Goal: Task Accomplishment & Management: Complete application form

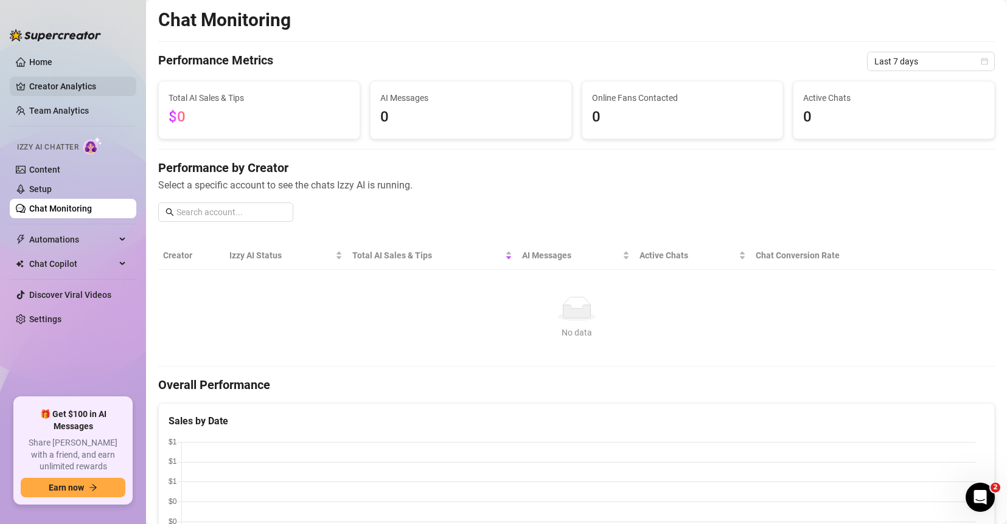
click at [87, 89] on link "Creator Analytics" at bounding box center [77, 86] width 97 height 19
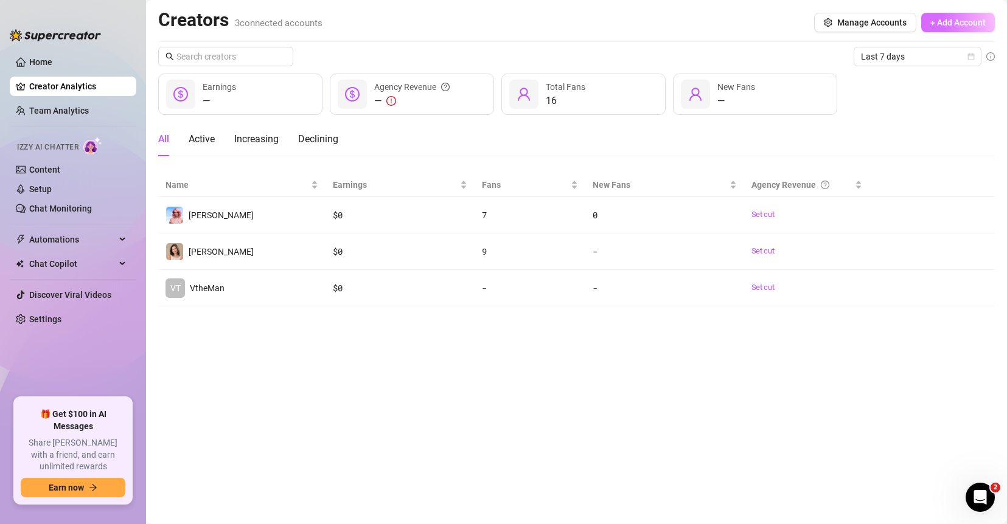
click at [822, 18] on span "+ Add Account" at bounding box center [957, 23] width 55 height 10
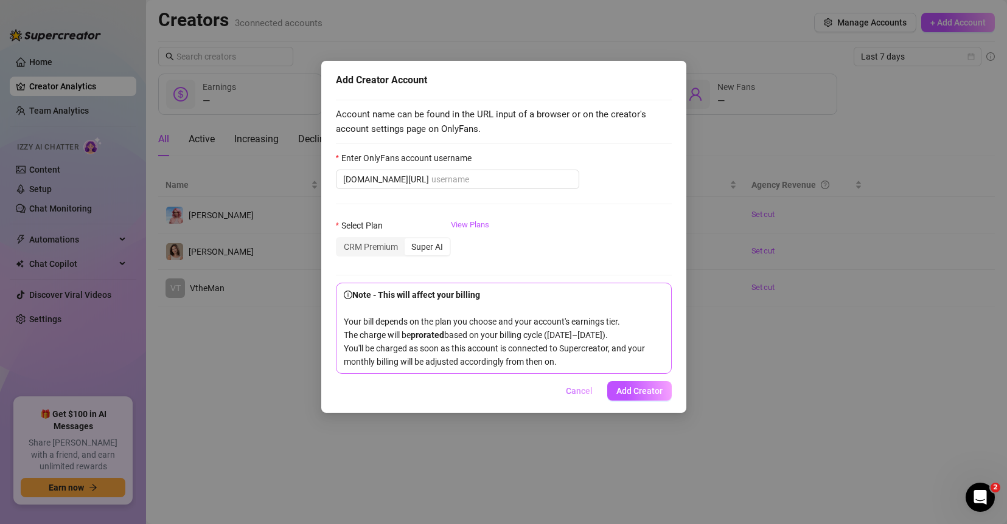
click at [591, 396] on span "Cancel" at bounding box center [579, 391] width 27 height 10
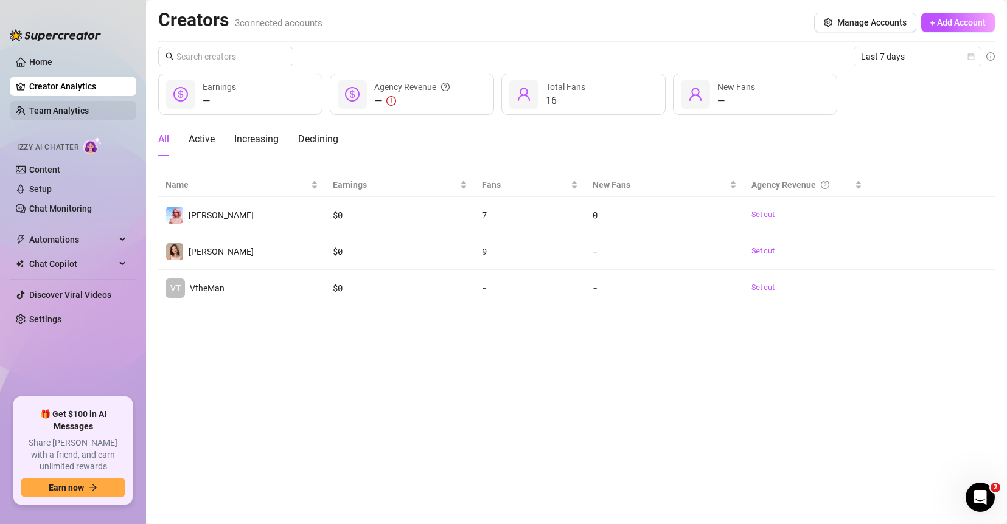
click at [71, 110] on link "Team Analytics" at bounding box center [59, 111] width 60 height 10
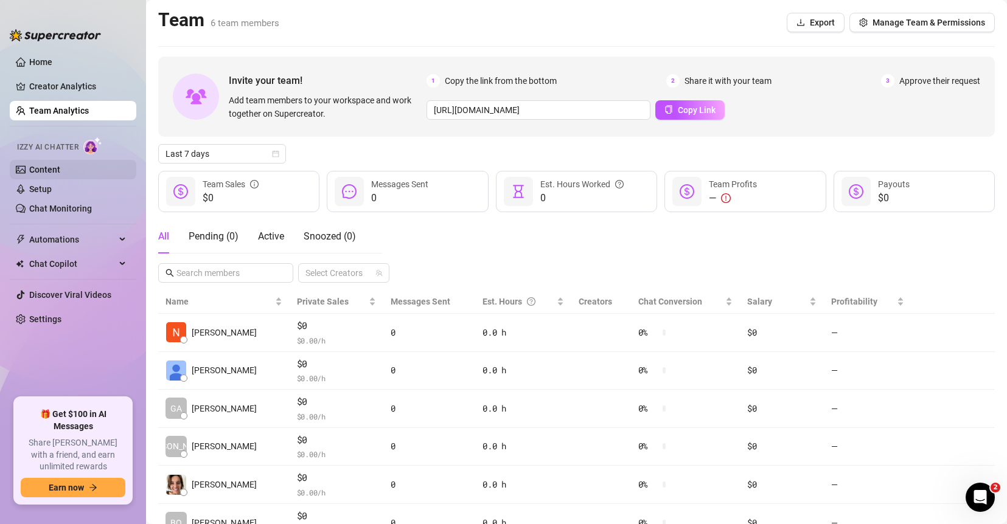
click at [60, 168] on link "Content" at bounding box center [44, 170] width 31 height 10
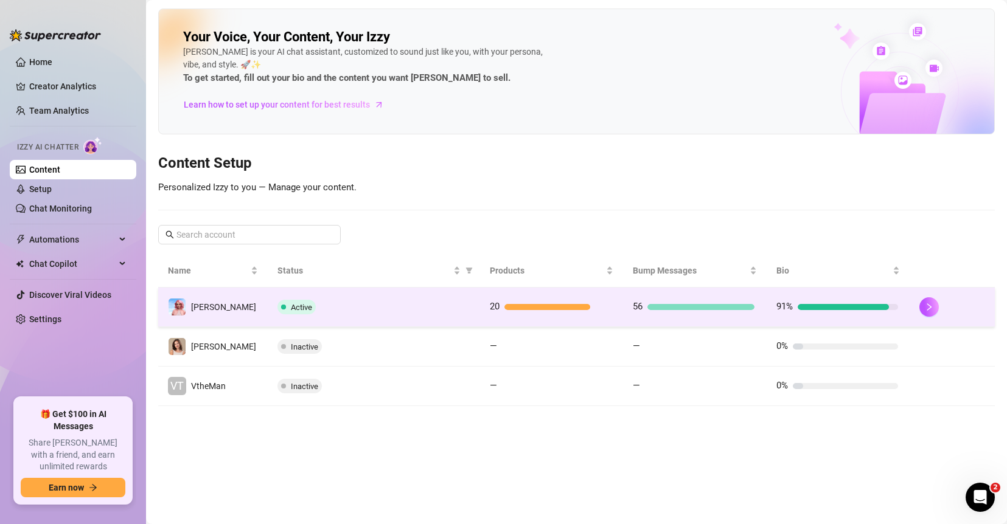
click at [429, 303] on div "Active" at bounding box center [373, 307] width 193 height 15
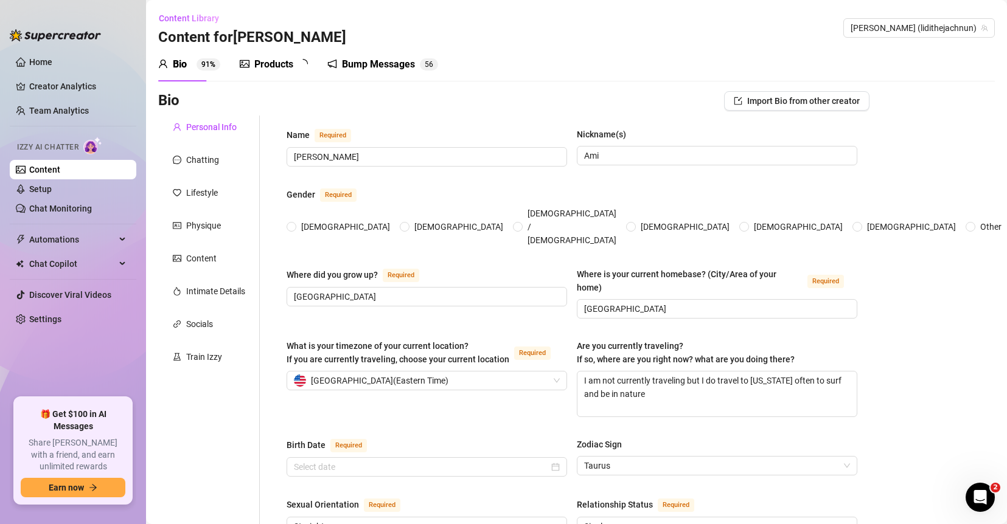
radio input "true"
type input "[DATE]"
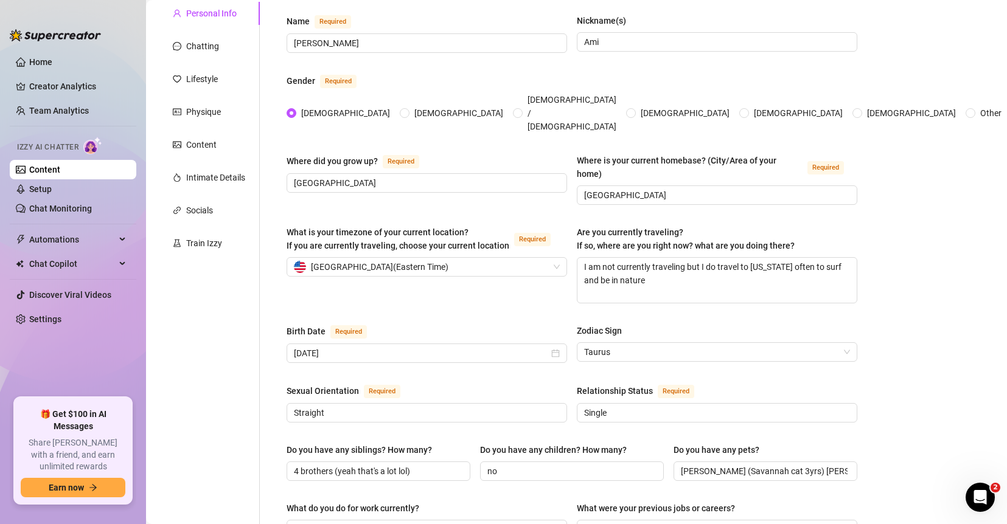
scroll to position [119, 0]
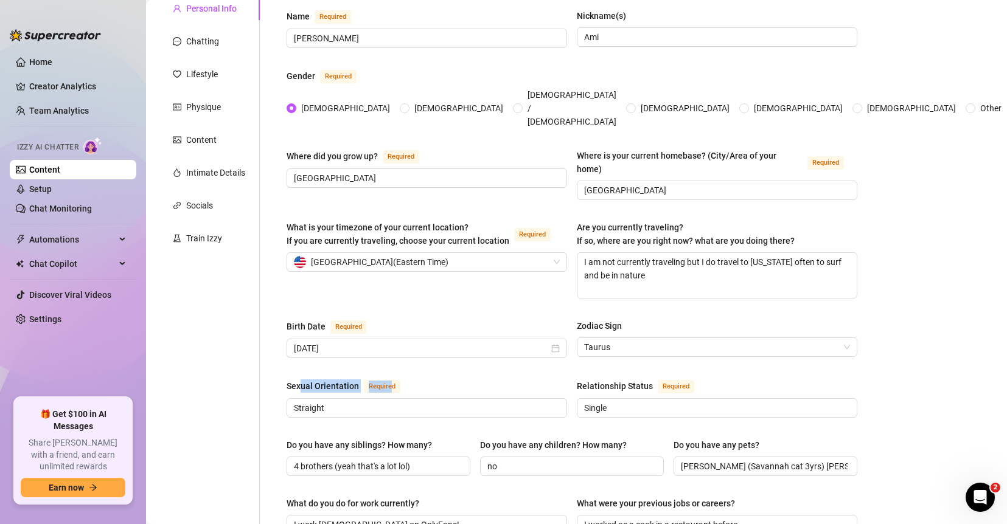
drag, startPoint x: 300, startPoint y: 367, endPoint x: 388, endPoint y: 365, distance: 88.2
click at [388, 379] on div "Sexual Orientation Required" at bounding box center [345, 386] width 119 height 15
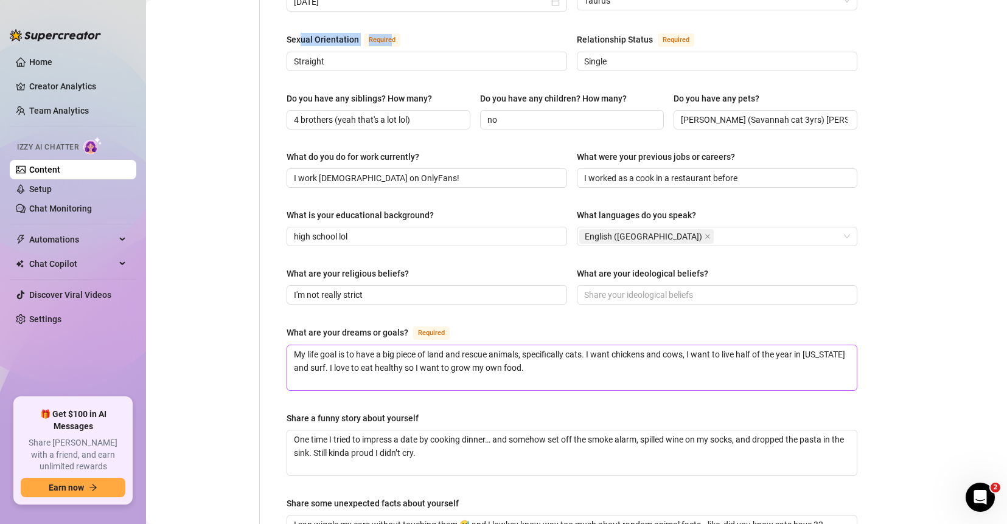
scroll to position [484, 0]
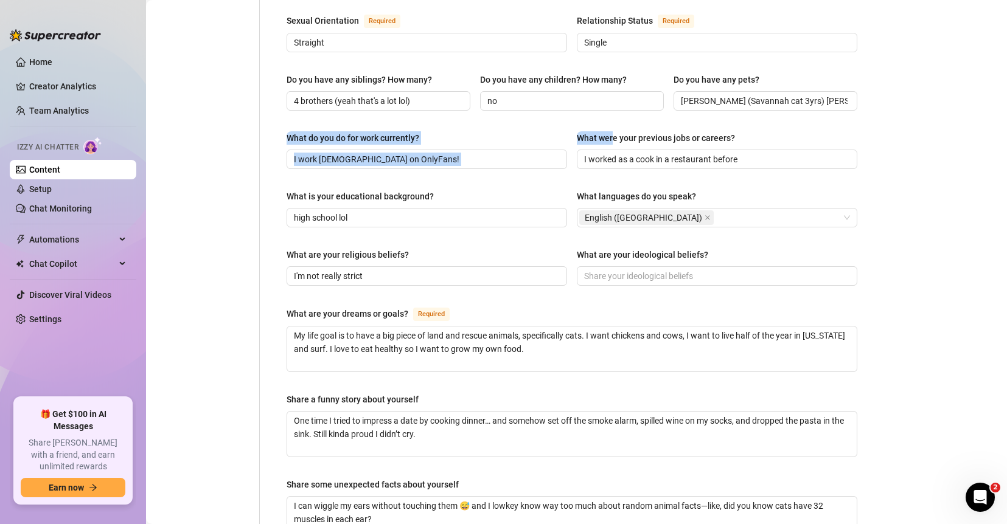
drag, startPoint x: 608, startPoint y: 119, endPoint x: 745, endPoint y: 105, distance: 137.6
click at [738, 104] on div "Name Required [PERSON_NAME](s) [PERSON_NAME] Gender Required [DEMOGRAPHIC_DATA]…" at bounding box center [571, 141] width 571 height 995
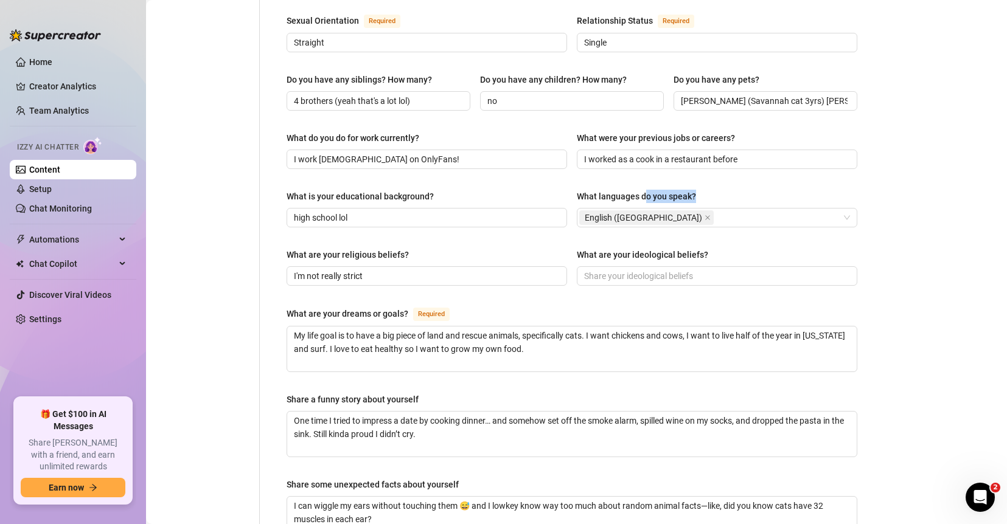
drag, startPoint x: 642, startPoint y: 173, endPoint x: 715, endPoint y: 171, distance: 73.0
click at [715, 190] on div "What languages do you speak?" at bounding box center [717, 199] width 280 height 18
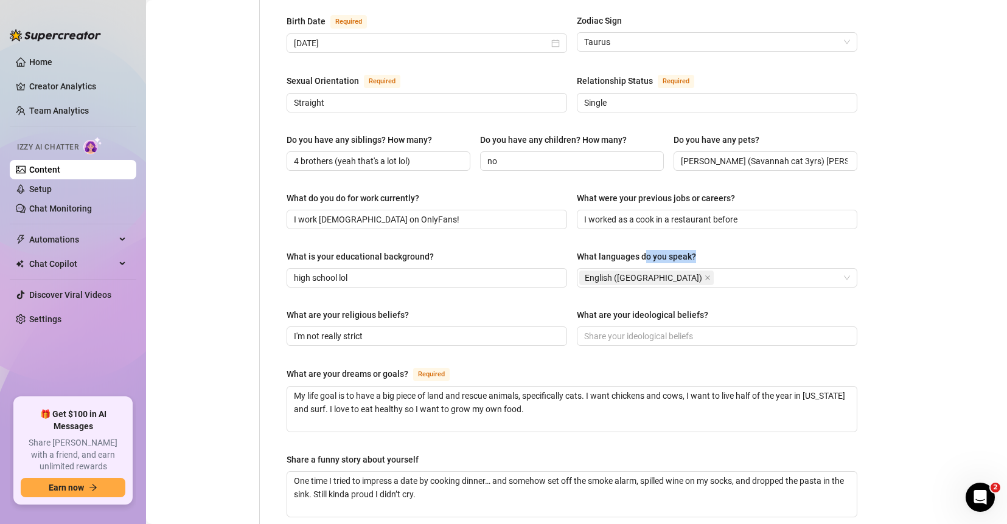
scroll to position [404, 0]
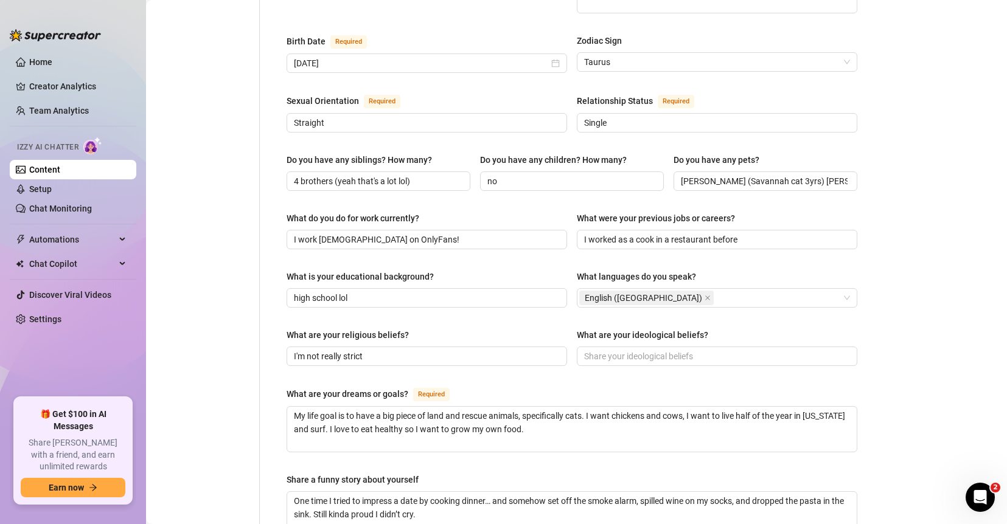
click at [519, 177] on div "Do you have any siblings? How many? 4 brothers (yeah that's a lot lol) Do you h…" at bounding box center [571, 177] width 571 height 49
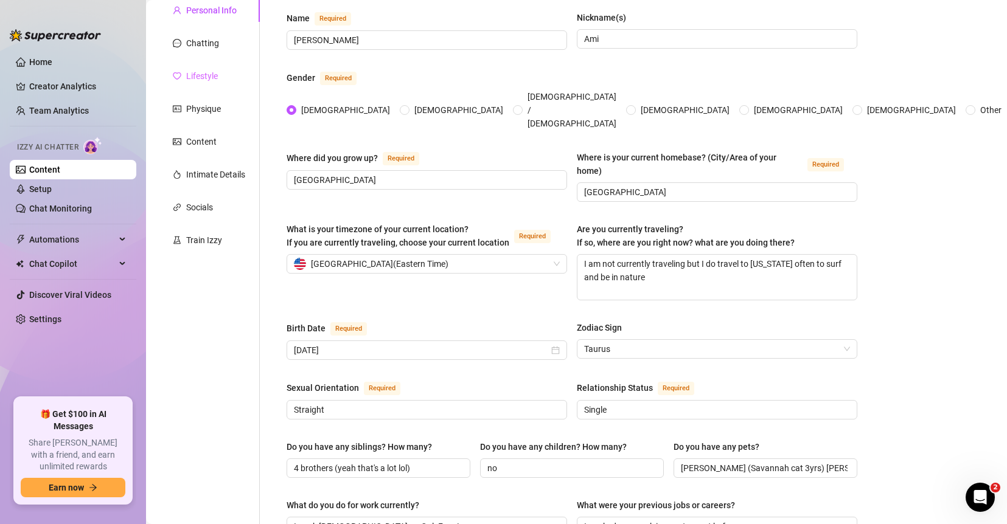
scroll to position [74, 0]
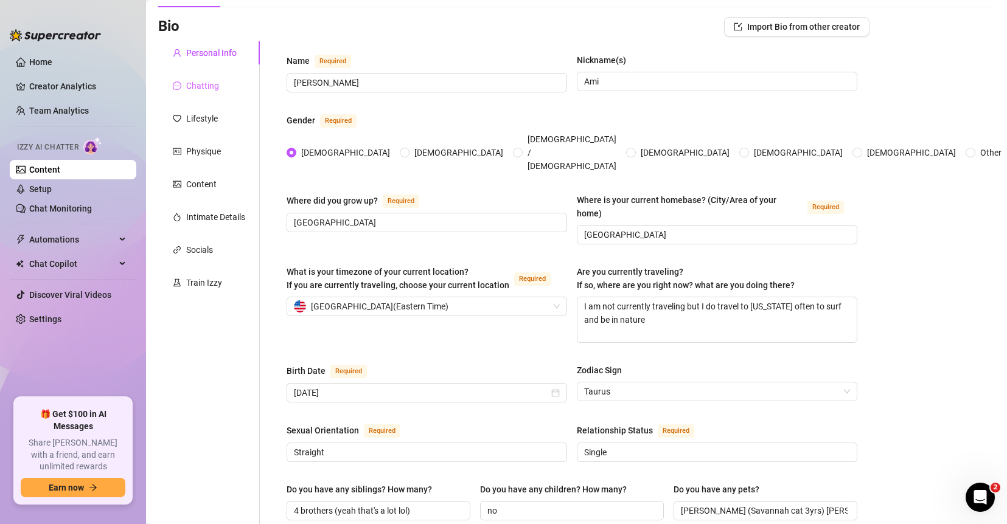
click at [222, 91] on div "Chatting" at bounding box center [209, 85] width 102 height 23
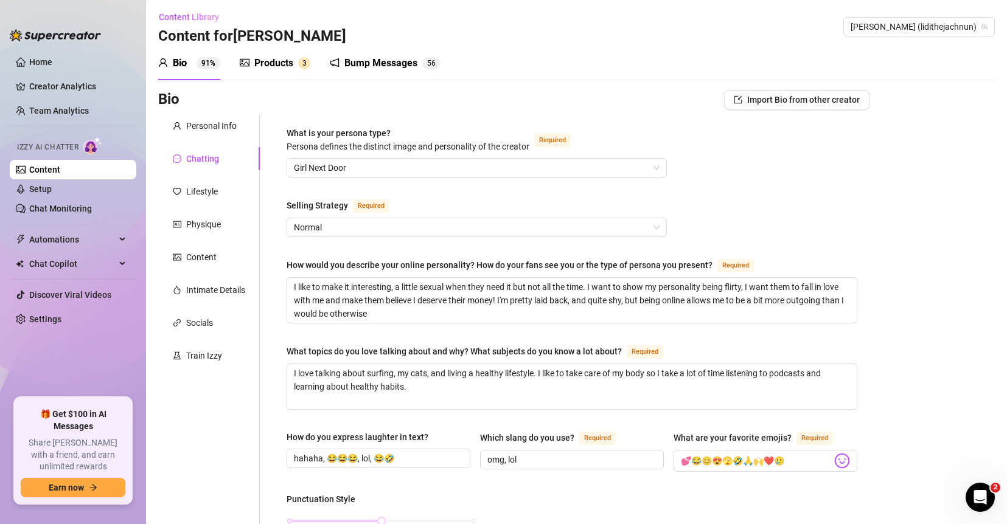
scroll to position [0, 0]
click at [271, 63] on div "Products" at bounding box center [273, 64] width 39 height 15
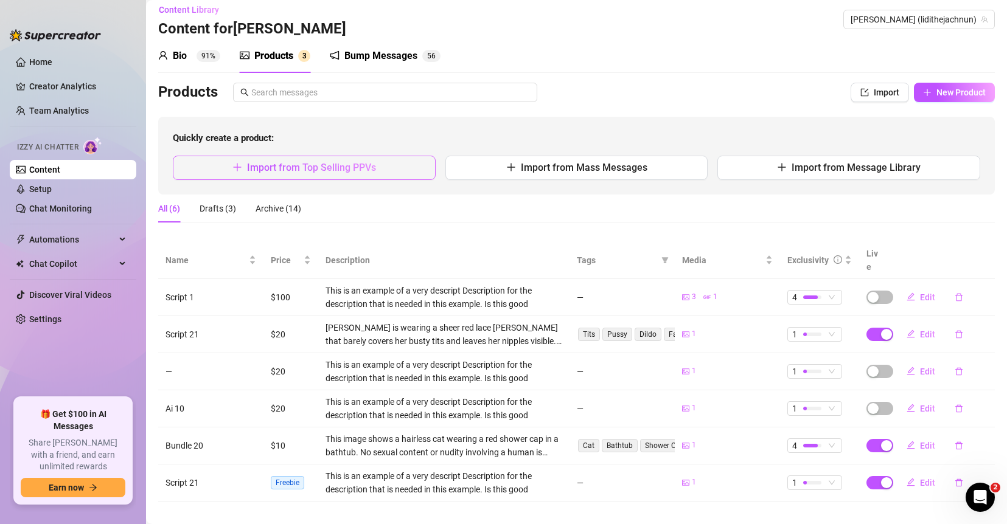
scroll to position [9, 0]
click at [280, 168] on span "Import from Top Selling PPVs" at bounding box center [311, 167] width 129 height 12
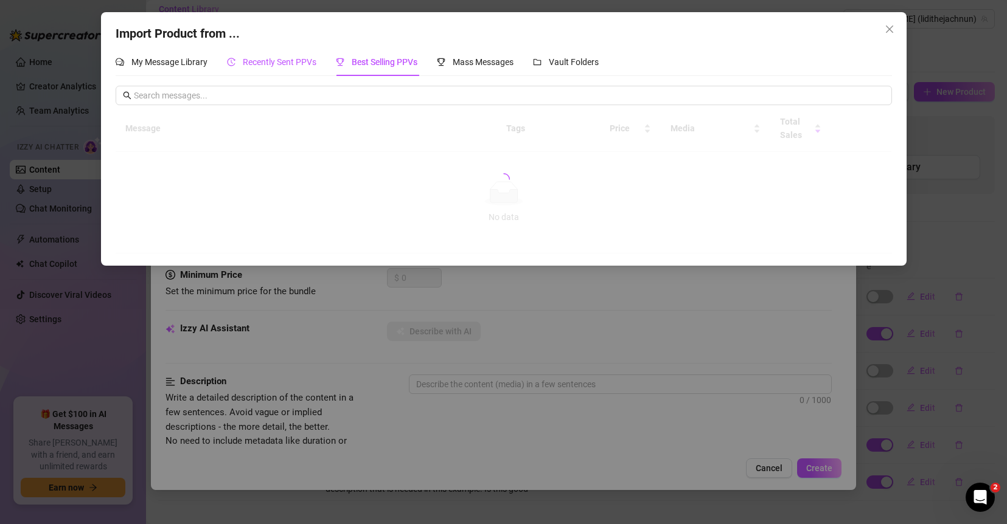
click at [279, 66] on span "Recently Sent PPVs" at bounding box center [280, 62] width 74 height 10
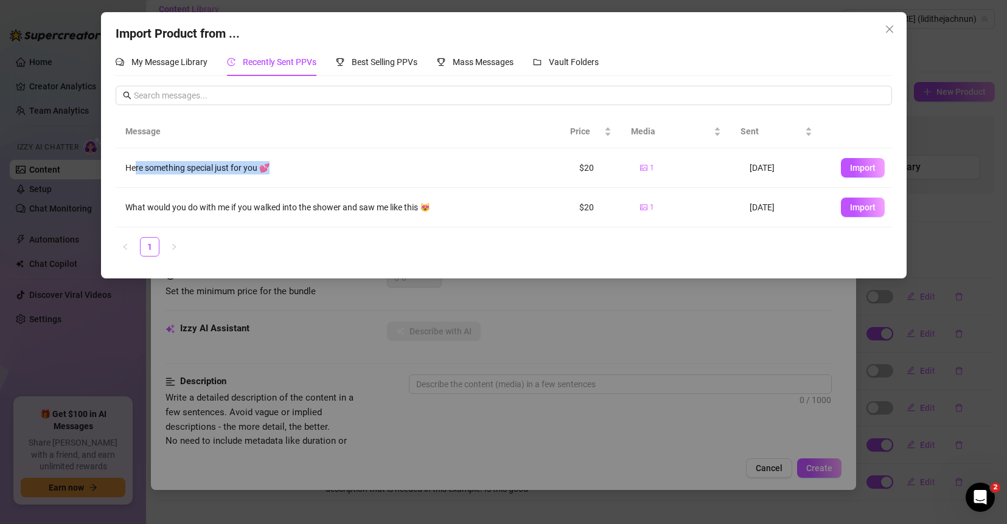
drag, startPoint x: 135, startPoint y: 169, endPoint x: 277, endPoint y: 172, distance: 142.4
click at [277, 172] on div "Here something special just for you 💕" at bounding box center [342, 167] width 434 height 13
drag, startPoint x: 590, startPoint y: 170, endPoint x: 542, endPoint y: 165, distance: 48.3
click at [527, 165] on tr "Here something special just for you 💕 $20 1 [DATE] Import" at bounding box center [504, 168] width 776 height 40
click at [822, 166] on span "Import" at bounding box center [863, 168] width 26 height 10
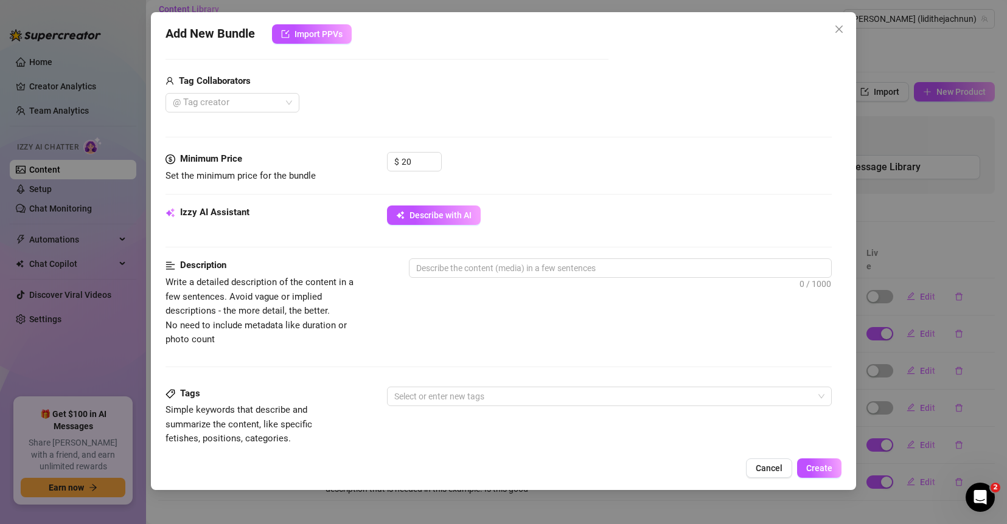
scroll to position [302, 0]
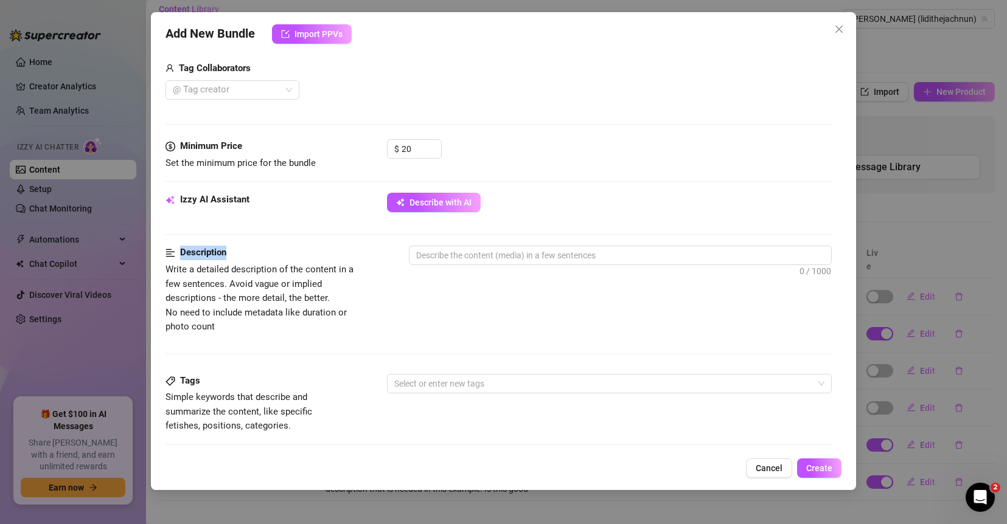
drag, startPoint x: 233, startPoint y: 252, endPoint x: 198, endPoint y: 260, distance: 36.2
click at [181, 251] on div "Description" at bounding box center [267, 253] width 204 height 15
drag, startPoint x: 197, startPoint y: 381, endPoint x: 176, endPoint y: 379, distance: 21.4
click at [176, 379] on div "Tags" at bounding box center [256, 381] width 182 height 15
drag, startPoint x: 232, startPoint y: 252, endPoint x: 182, endPoint y: 249, distance: 50.0
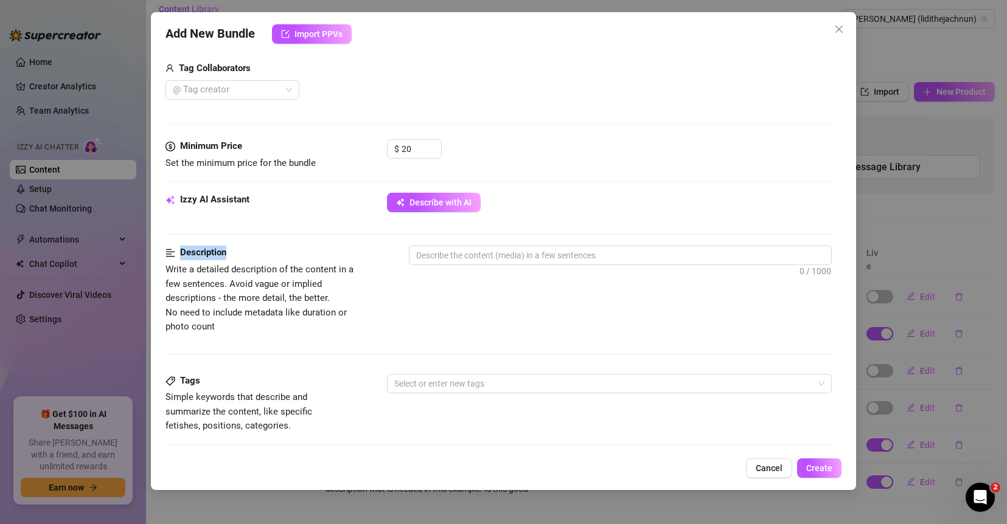
click at [182, 249] on div "Description" at bounding box center [267, 253] width 204 height 15
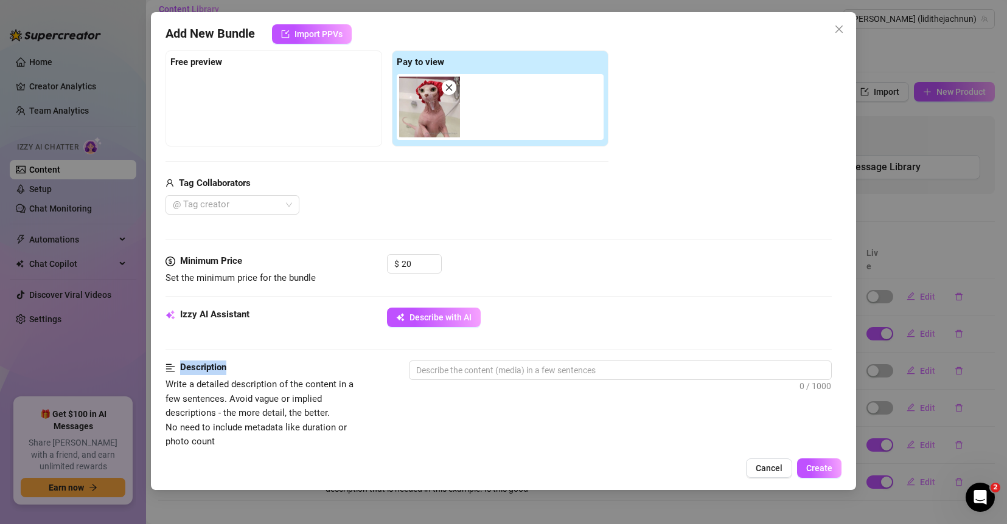
scroll to position [185, 0]
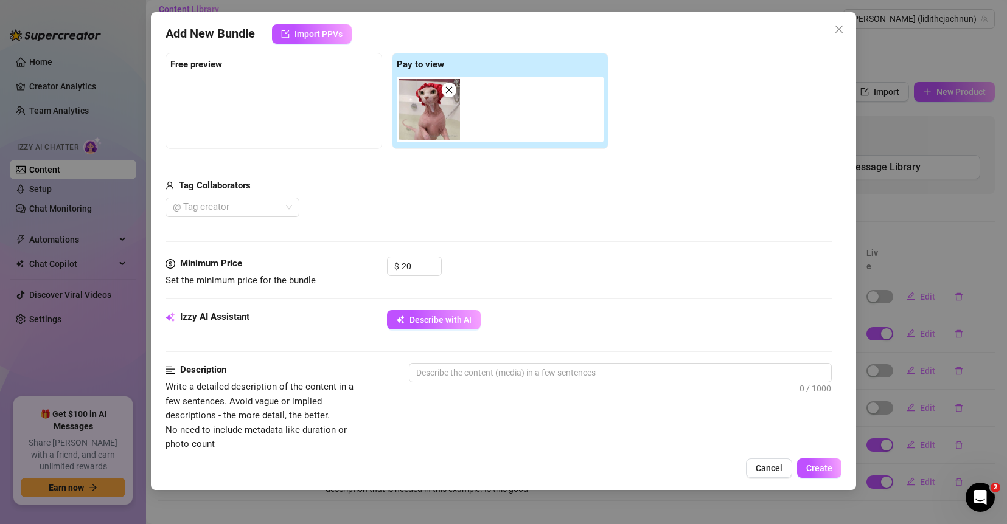
click at [513, 318] on div "Describe with AI" at bounding box center [609, 319] width 445 height 19
click at [471, 372] on textarea at bounding box center [620, 373] width 422 height 18
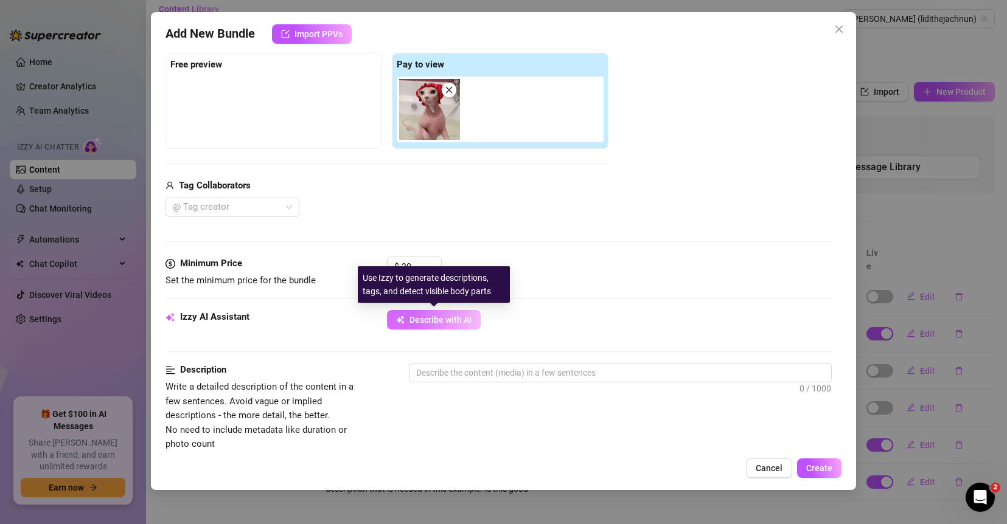
click at [445, 318] on span "Describe with AI" at bounding box center [440, 320] width 62 height 10
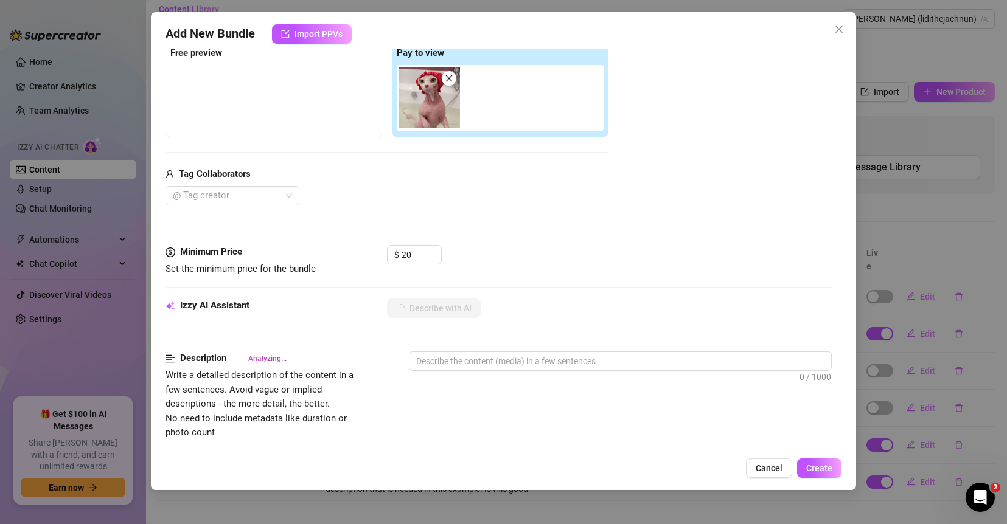
scroll to position [197, 0]
type textarea "This"
type textarea "This image"
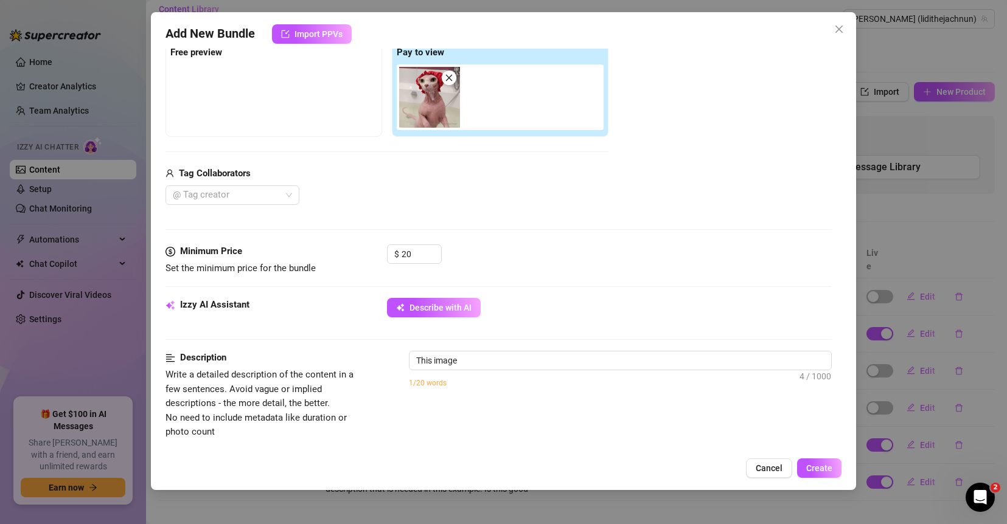
type textarea "This image shows"
type textarea "This image shows a"
type textarea "This image shows a hairless"
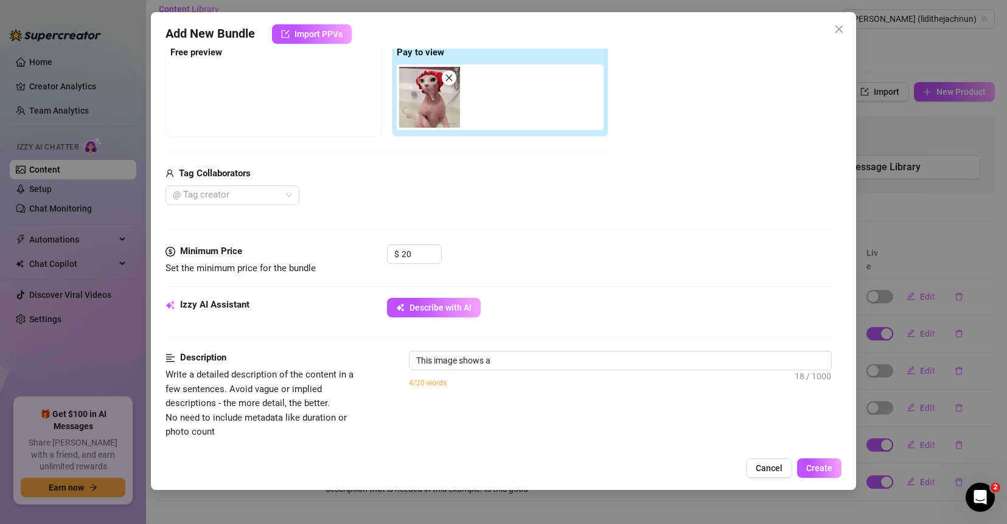
type textarea "This image shows a hairless"
type textarea "This image shows a hairless cat"
type textarea "This image shows a hairless cat wearing"
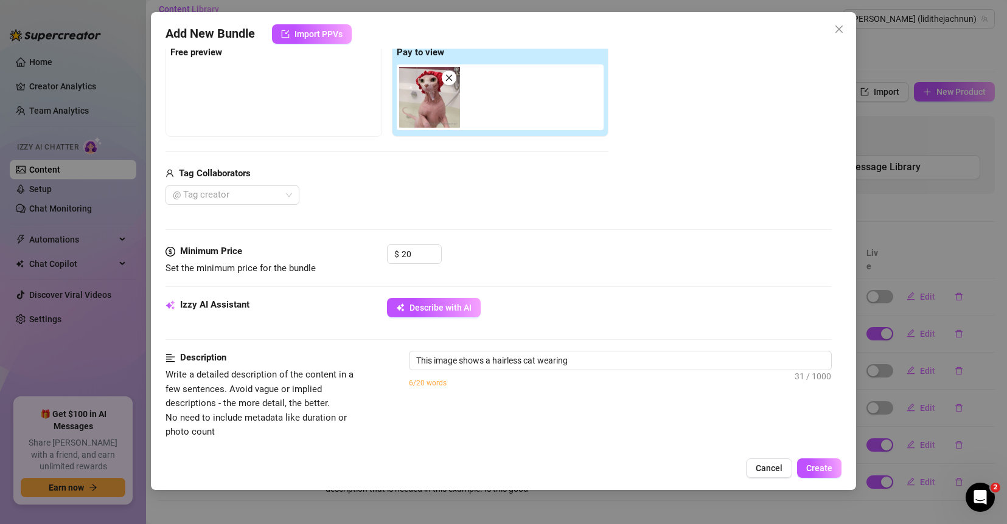
type textarea "This image shows a hairless cat wearing a"
type textarea "This image shows a hairless cat wearing a red"
type textarea "This image shows a hairless cat wearing a red shower"
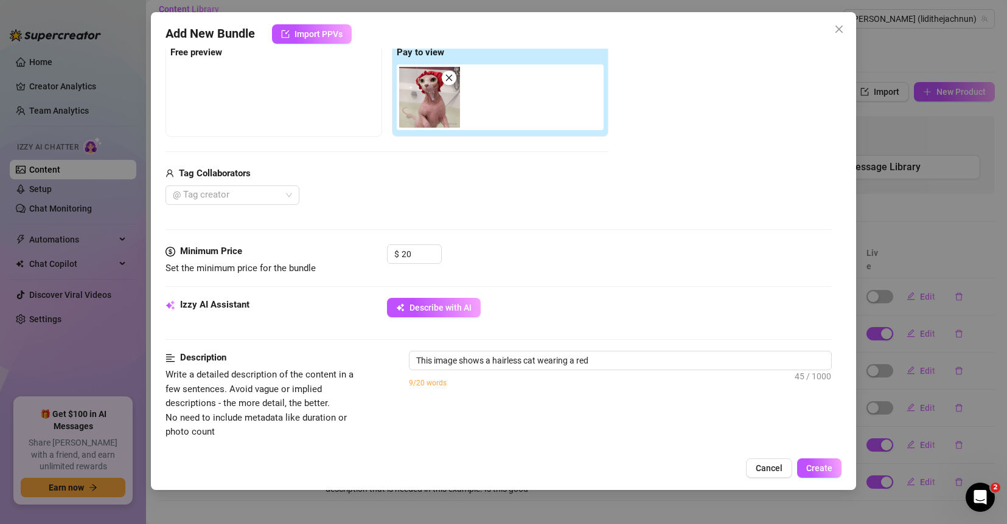
type textarea "This image shows a hairless cat wearing a red shower"
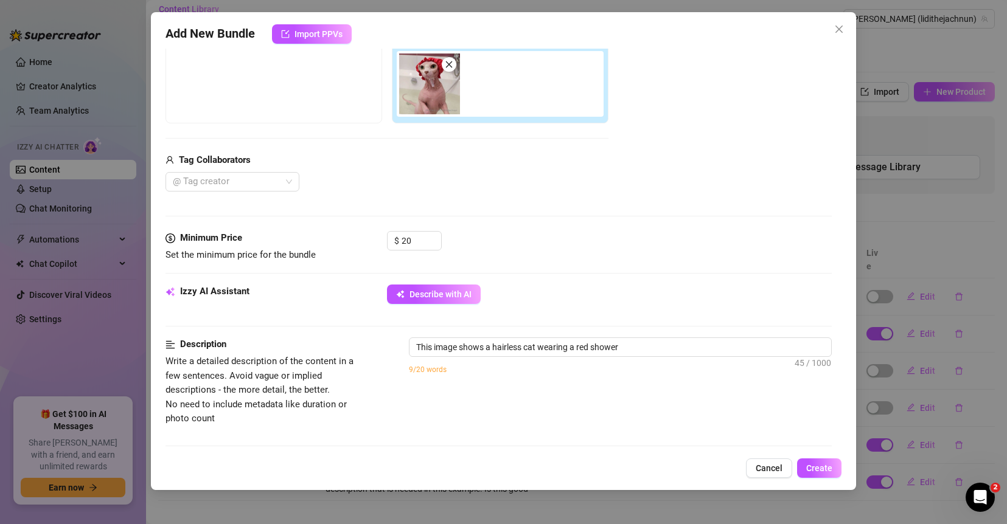
type textarea "This image shows a hairless cat wearing a red shower cap"
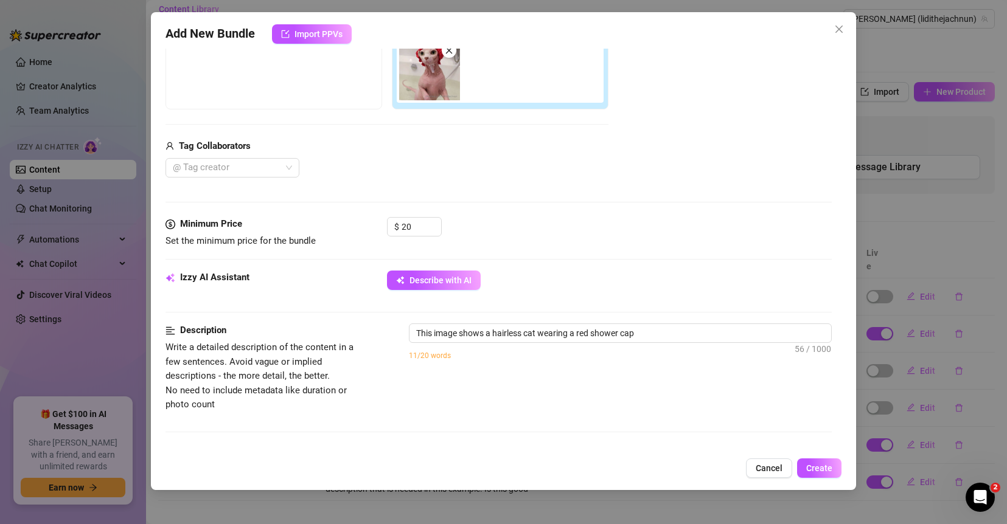
type textarea "This image shows a hairless cat wearing a red shower cap in"
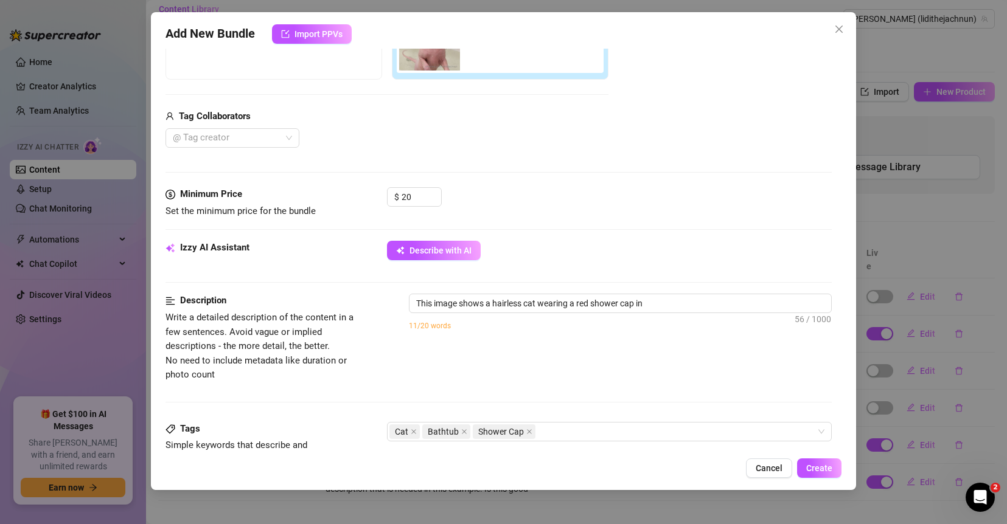
type textarea "This image shows a hairless cat wearing a red shower cap in a"
type textarea "This image shows a hairless cat wearing a red shower cap in a bathtub."
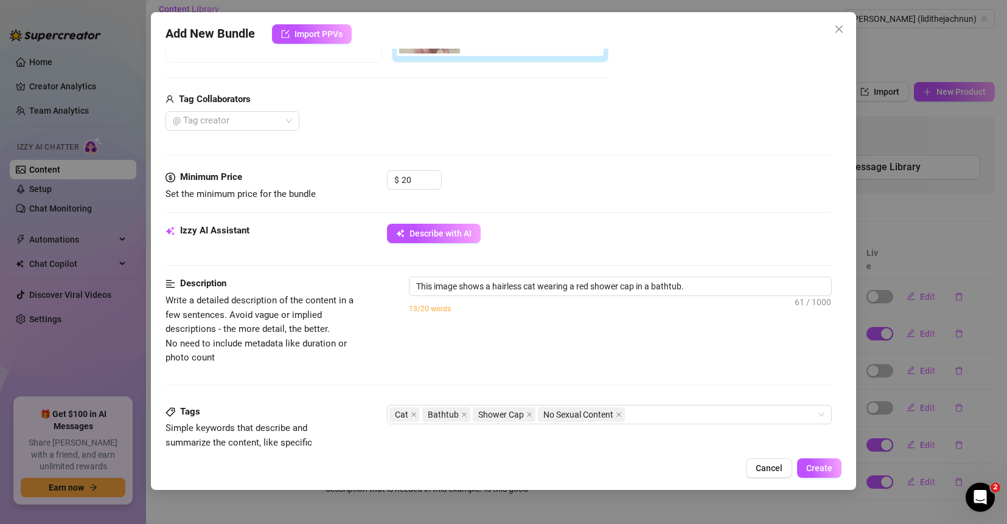
type textarea "This image shows a hairless cat wearing a red shower cap in a bathtub. No"
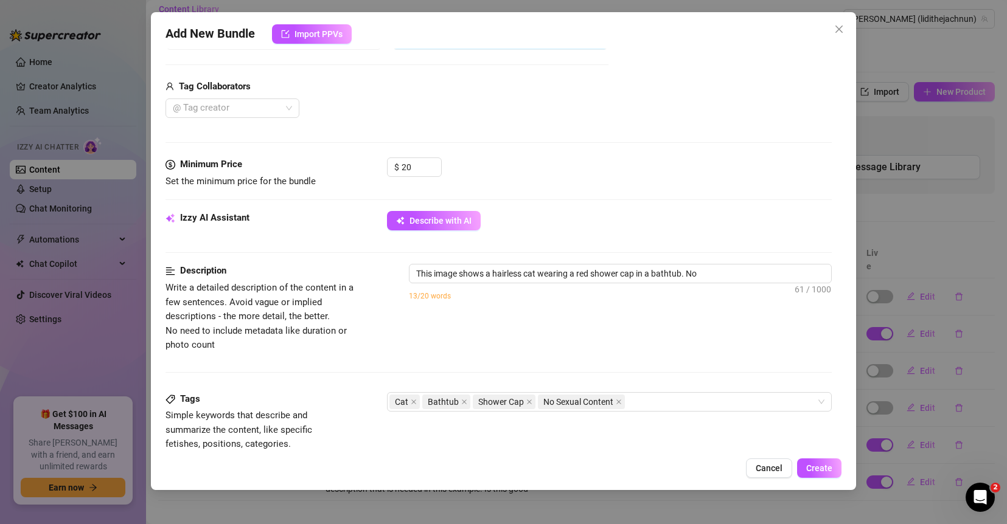
type textarea "This image shows a hairless cat wearing a red shower cap in a bathtub. No sexual"
type textarea "This image shows a hairless cat wearing a red shower cap in a bathtub. No sexua…"
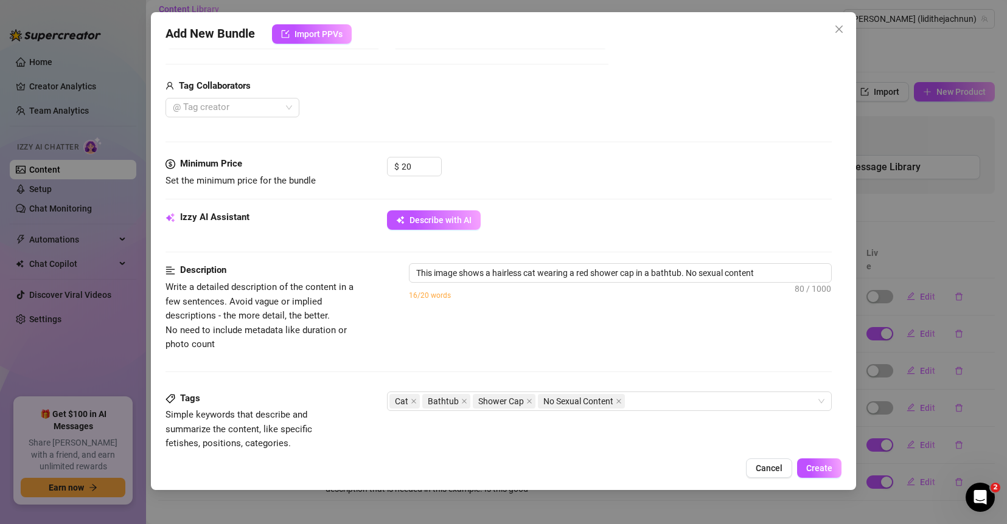
type textarea "This image shows a hairless cat wearing a red shower cap in a bathtub. No sexua…"
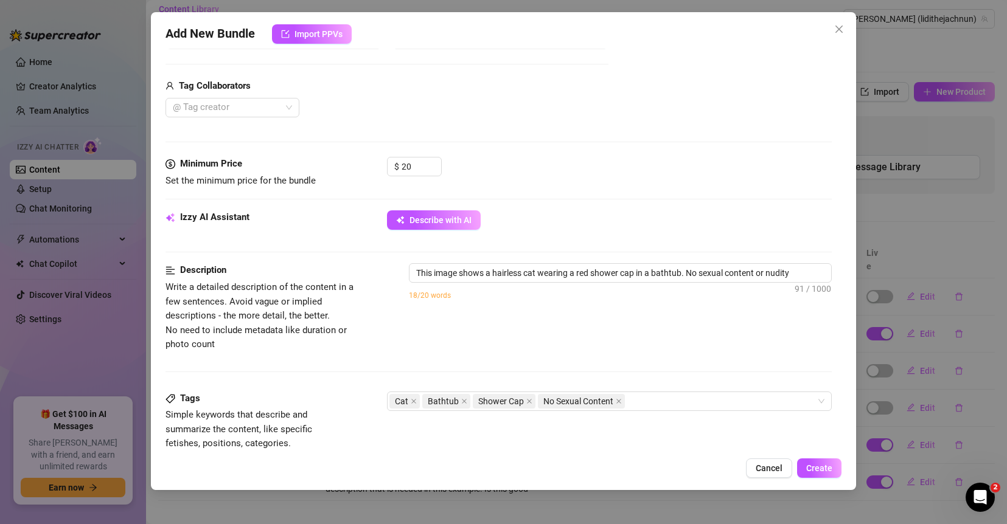
type textarea "This image shows a hairless cat wearing a red shower cap in a bathtub. No sexua…"
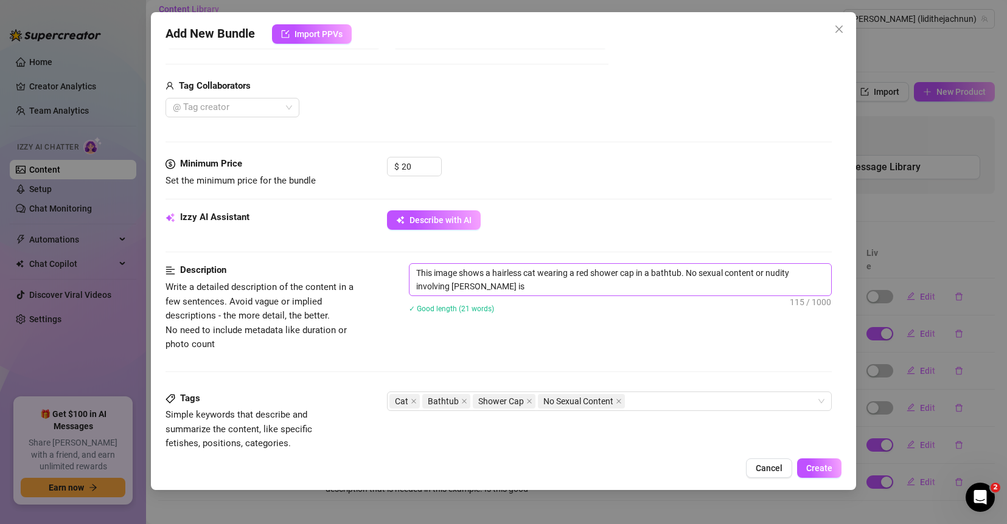
type textarea "This image shows a hairless cat wearing a red shower cap in a bathtub. No sexua…"
drag, startPoint x: 210, startPoint y: 399, endPoint x: 220, endPoint y: 399, distance: 9.7
click at [175, 399] on div "Tags" at bounding box center [256, 399] width 182 height 15
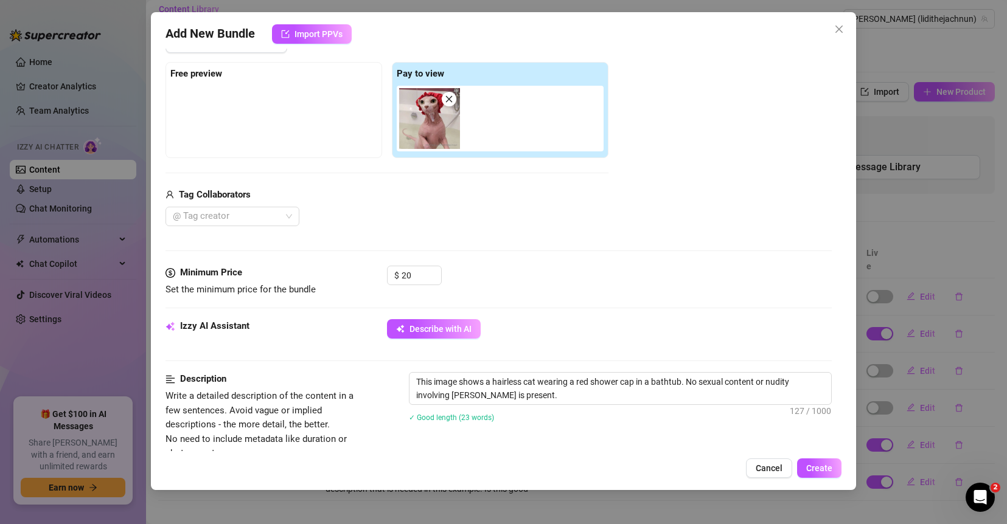
scroll to position [173, 0]
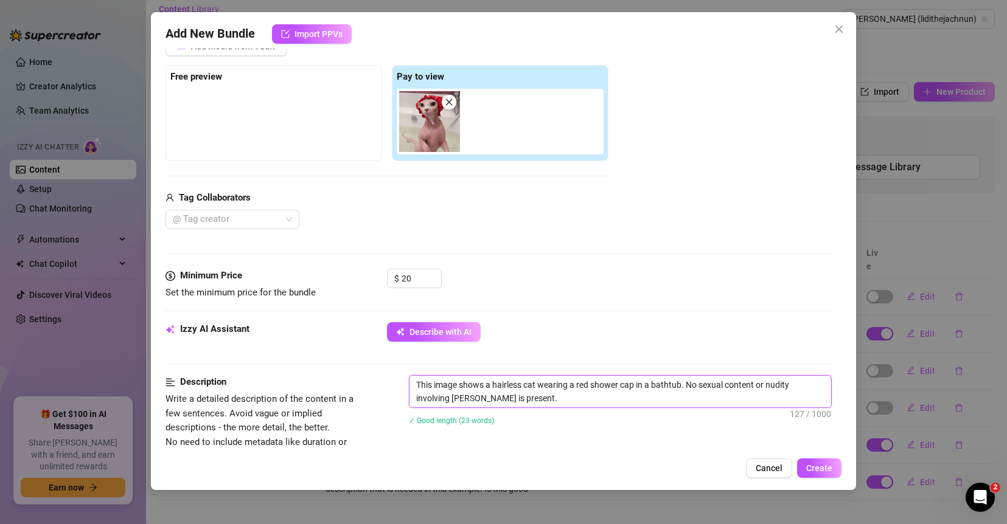
click at [566, 402] on textarea "This image shows a hairless cat wearing a red shower cap in a bathtub. No sexua…" at bounding box center [620, 392] width 422 height 32
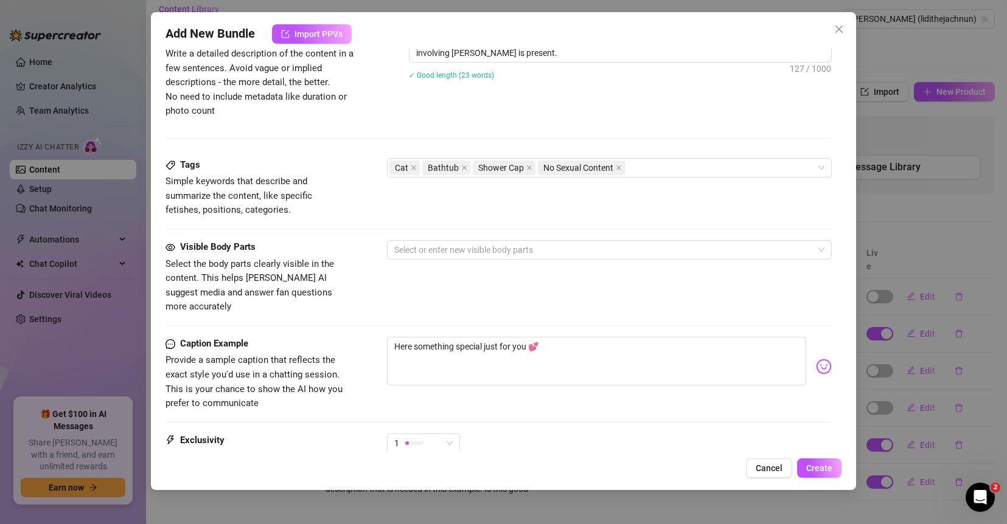
scroll to position [566, 0]
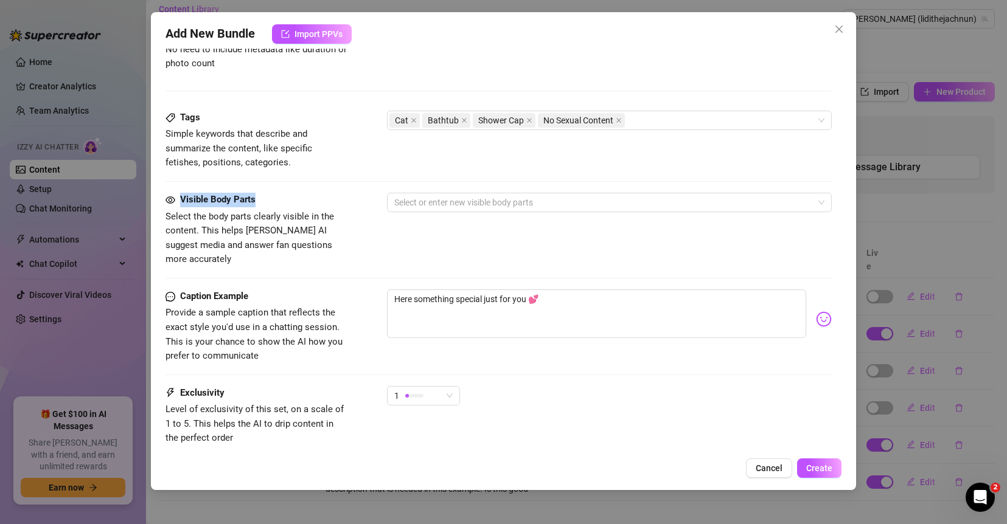
drag, startPoint x: 269, startPoint y: 195, endPoint x: 170, endPoint y: 195, distance: 99.1
click at [165, 195] on div "Visible Body Parts" at bounding box center [256, 200] width 182 height 15
drag, startPoint x: 177, startPoint y: 282, endPoint x: 200, endPoint y: 282, distance: 23.1
click at [200, 290] on div "Caption Example" at bounding box center [256, 297] width 182 height 15
click at [559, 296] on textarea "Here something special just for you 💕" at bounding box center [596, 314] width 419 height 49
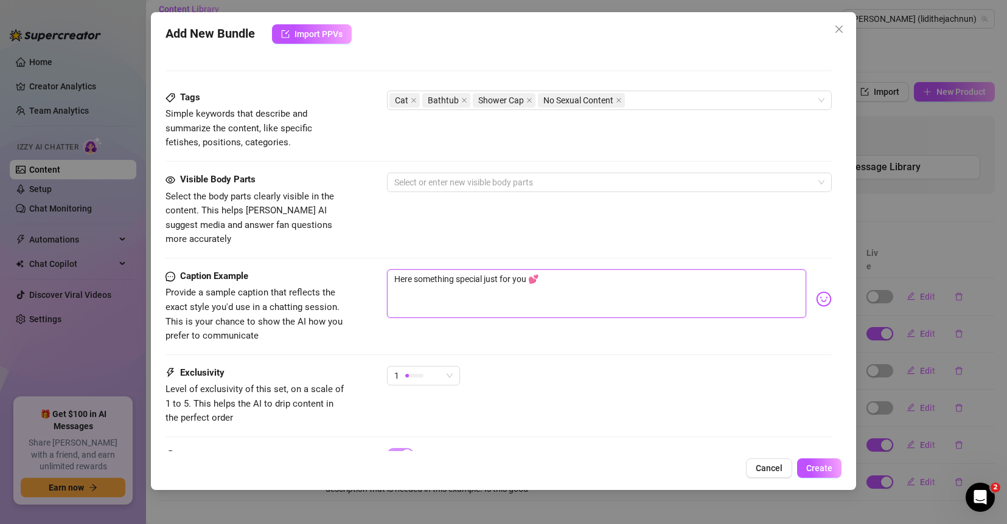
scroll to position [588, 0]
click at [430, 364] on div "1" at bounding box center [417, 373] width 47 height 18
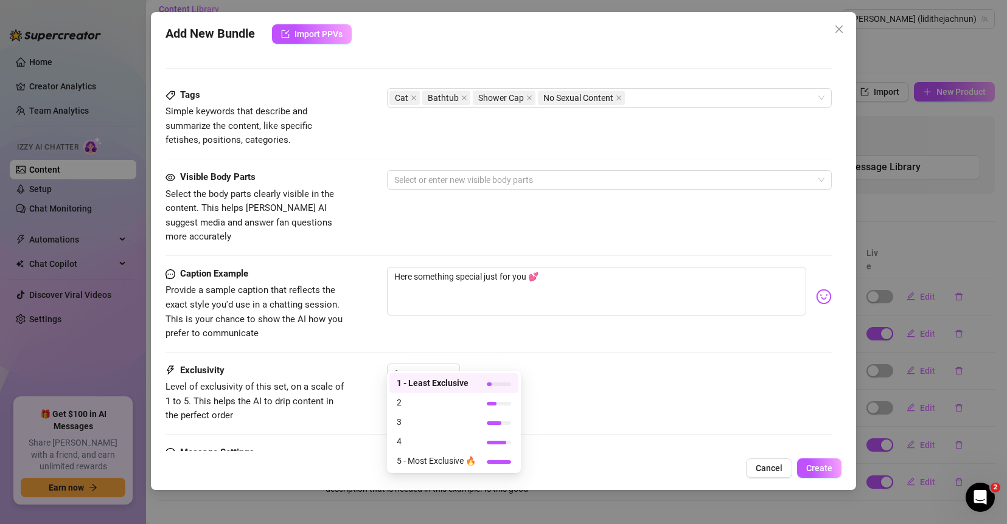
scroll to position [614, 0]
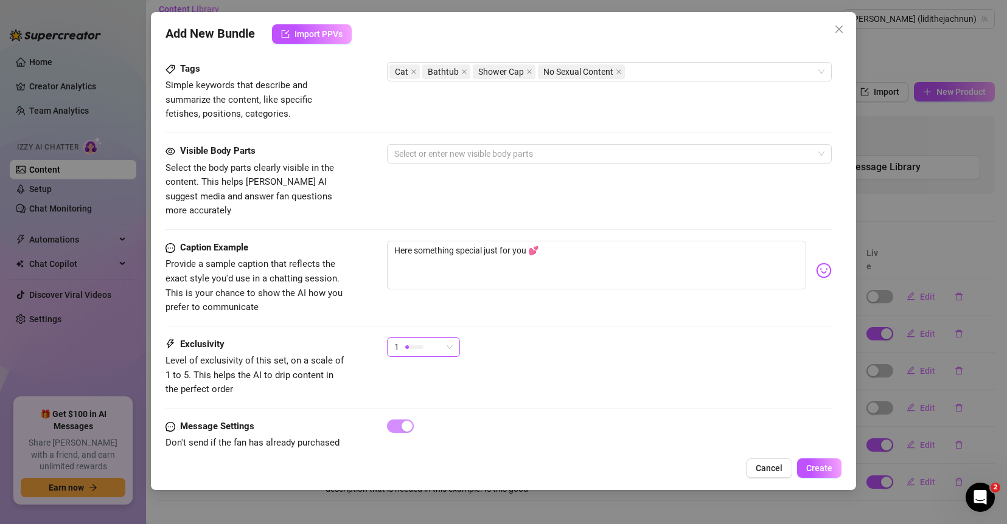
click at [442, 339] on span "1" at bounding box center [423, 347] width 58 height 18
click at [822, 27] on icon "close" at bounding box center [838, 29] width 7 height 7
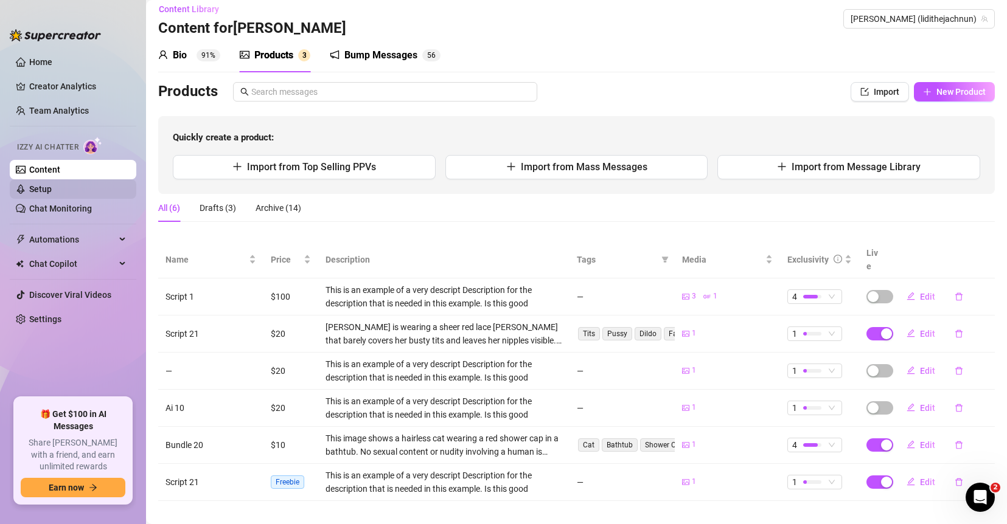
click at [52, 188] on link "Setup" at bounding box center [40, 189] width 23 height 10
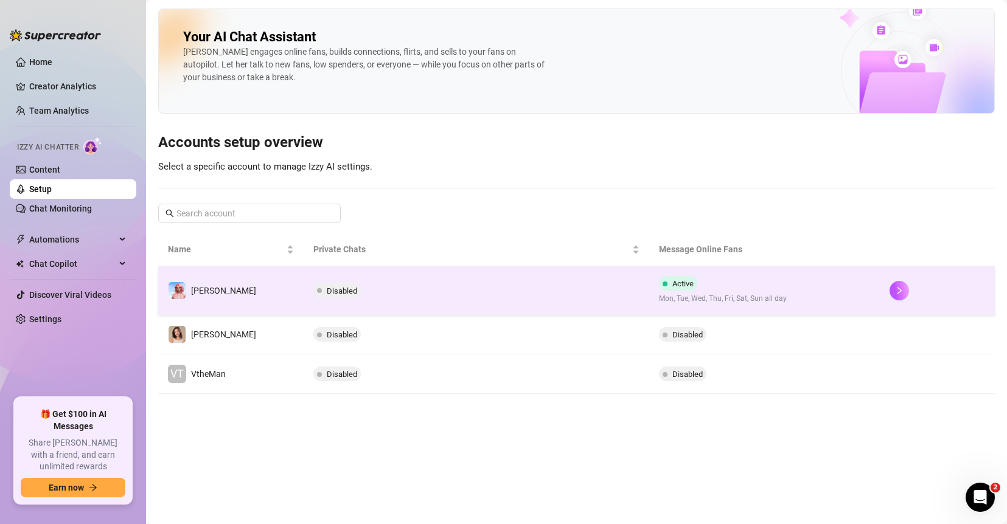
click at [453, 281] on td "Disabled" at bounding box center [476, 290] width 345 height 49
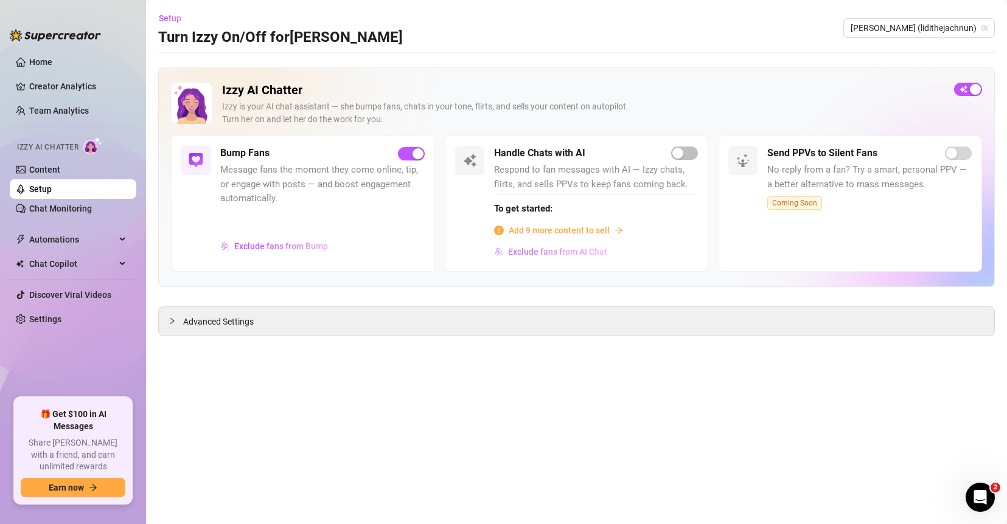
click at [577, 254] on span "Exclude fans from AI Chat" at bounding box center [557, 252] width 99 height 10
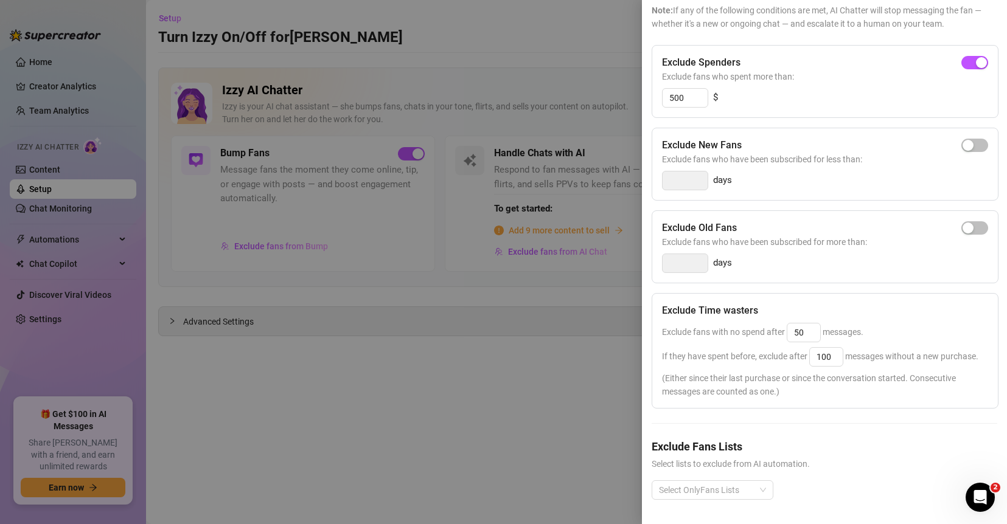
scroll to position [124, 0]
click at [718, 442] on div at bounding box center [706, 490] width 104 height 17
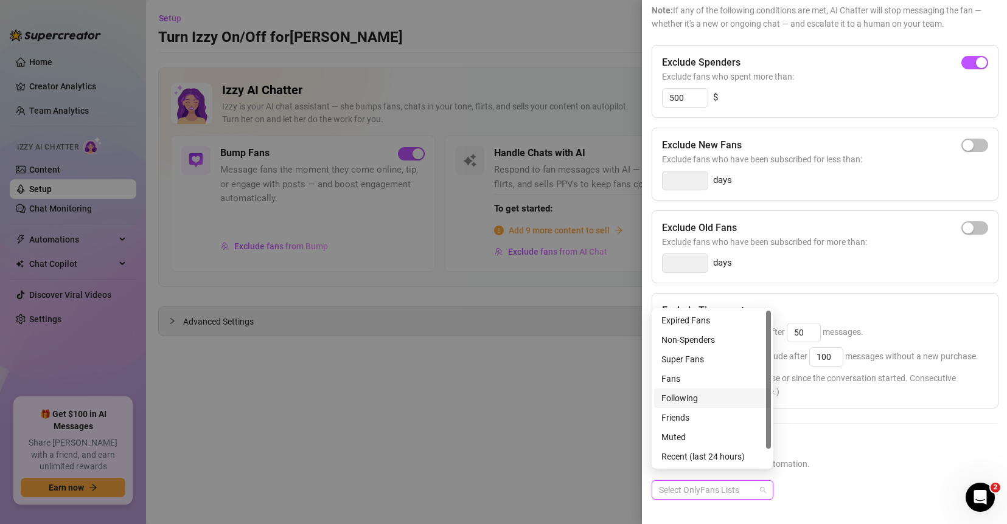
drag, startPoint x: 830, startPoint y: 446, endPoint x: 806, endPoint y: 329, distance: 119.2
click at [822, 442] on div "Exclude Fans Lists Select lists to exclude from AI automation." at bounding box center [823, 455] width 345 height 32
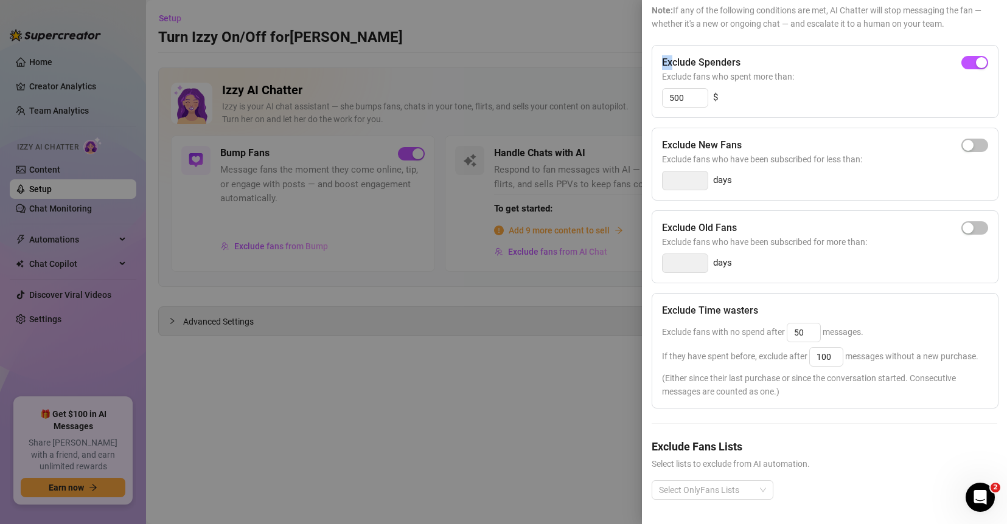
drag, startPoint x: 674, startPoint y: 35, endPoint x: 773, endPoint y: 27, distance: 99.5
click at [773, 45] on div "Exclude Spenders Exclude fans who spent more than: 500 $" at bounding box center [824, 81] width 347 height 73
drag, startPoint x: 665, startPoint y: 208, endPoint x: 754, endPoint y: 193, distance: 89.4
click at [754, 210] on div "Exclude Old Fans Exclude fans who have been subscribed for more than: days" at bounding box center [824, 246] width 347 height 73
drag, startPoint x: 842, startPoint y: 240, endPoint x: 805, endPoint y: 299, distance: 69.4
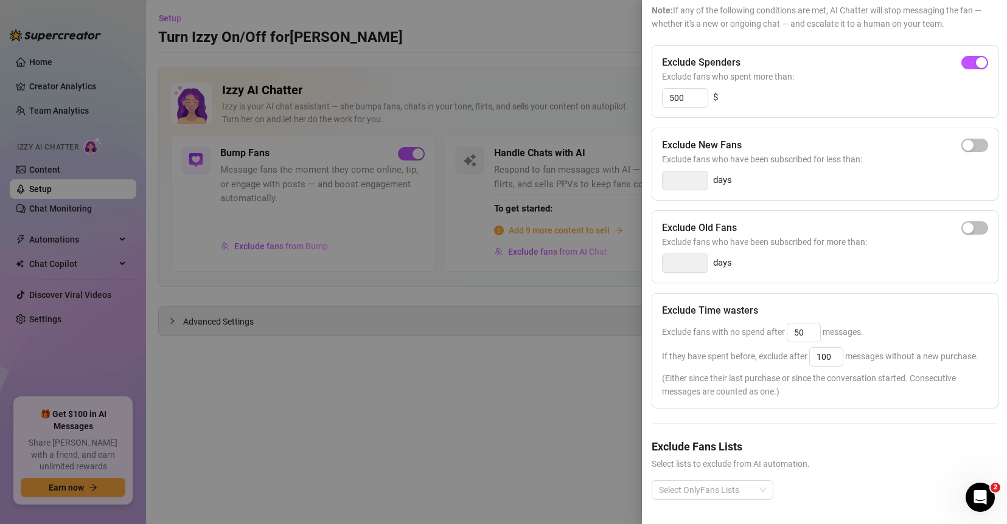
click at [822, 254] on div "days" at bounding box center [825, 263] width 326 height 19
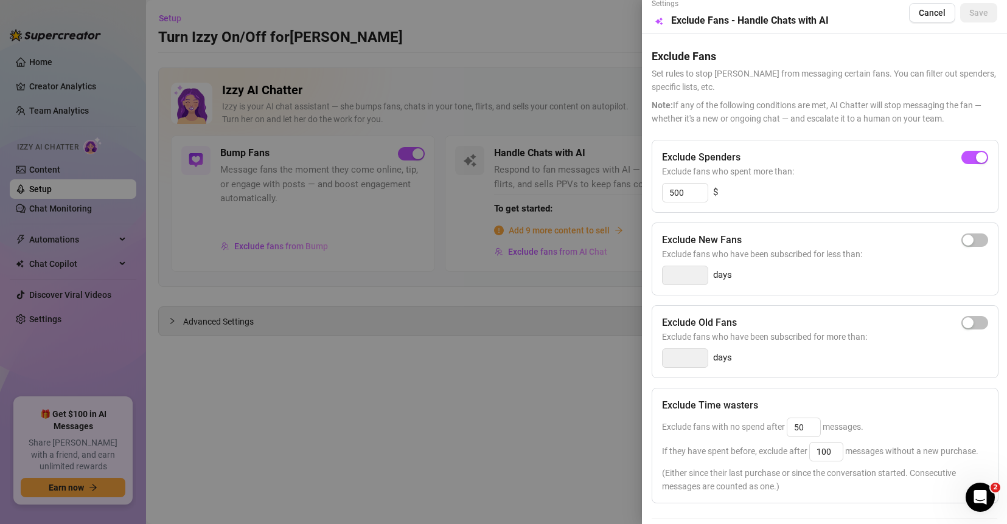
scroll to position [0, 0]
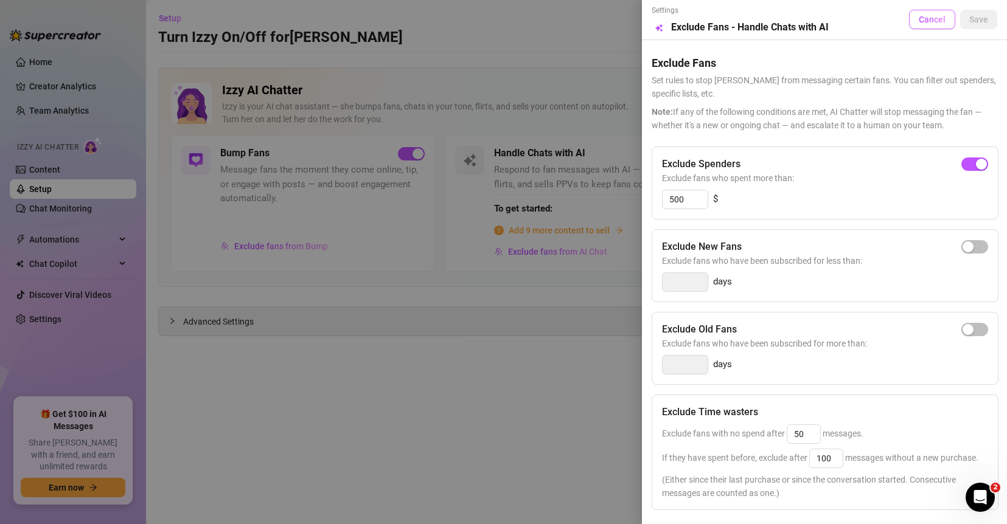
click at [822, 25] on button "Cancel" at bounding box center [932, 19] width 46 height 19
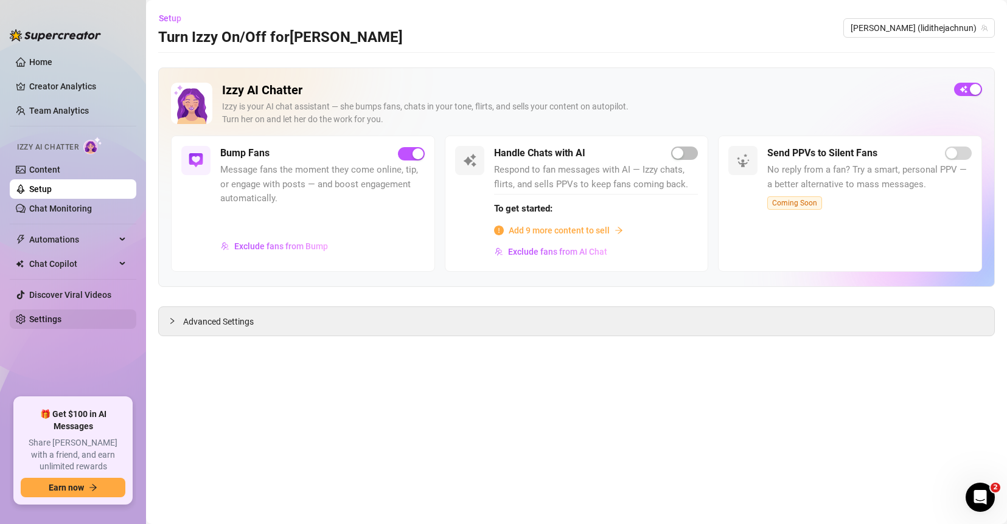
click at [59, 316] on link "Settings" at bounding box center [45, 319] width 32 height 10
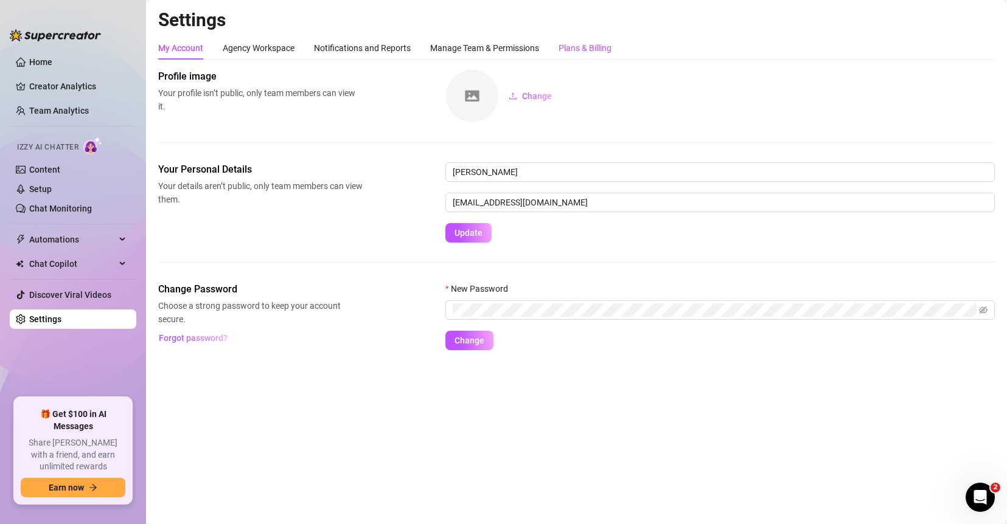
click at [605, 52] on div "Plans & Billing" at bounding box center [584, 47] width 53 height 13
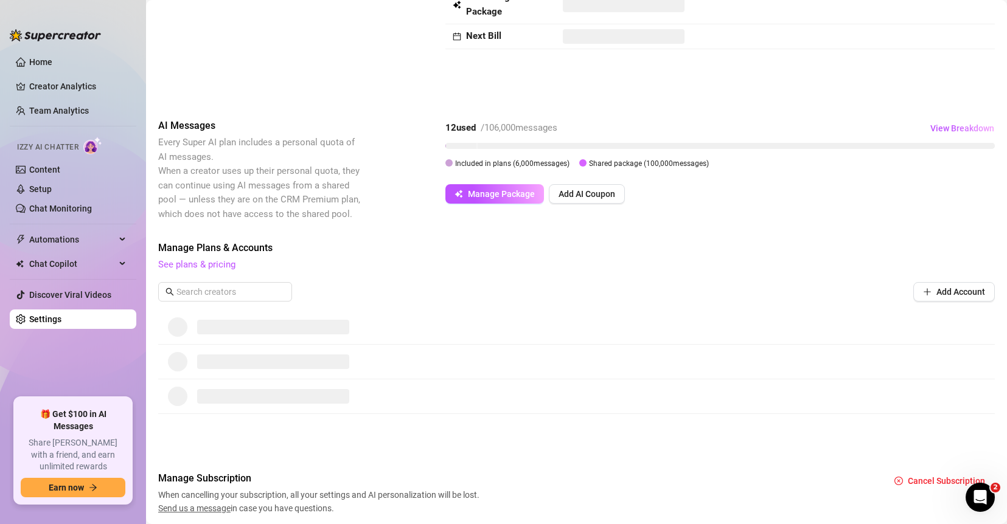
scroll to position [110, 0]
click at [191, 262] on link "See plans & pricing" at bounding box center [196, 263] width 77 height 11
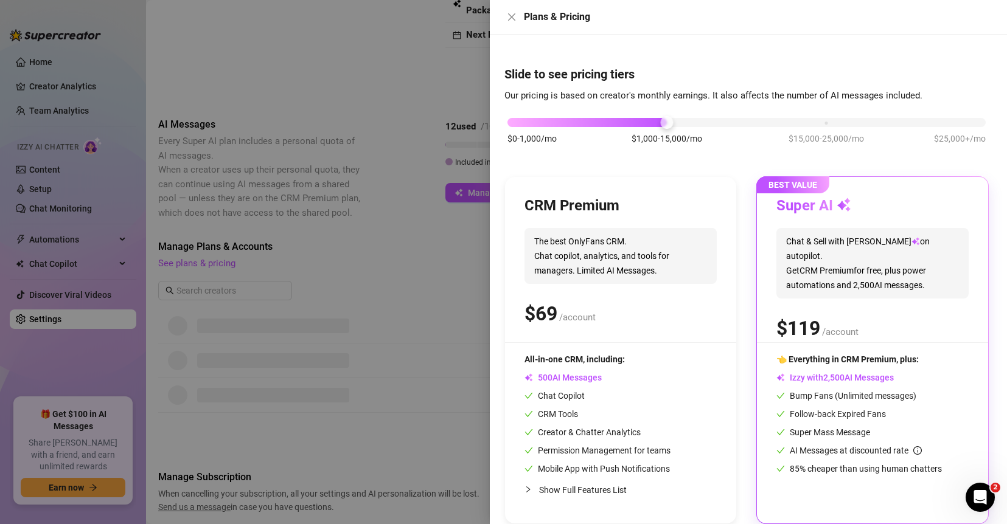
click at [518, 123] on div "$0-1,000/mo $1,000-15,000/mo $15,000-25,000/mo $25,000+/mo" at bounding box center [746, 119] width 478 height 7
click at [670, 123] on div "$0-1,000/mo $1,000-15,000/mo $15,000-25,000/mo $25,000+/mo" at bounding box center [746, 119] width 478 height 7
click at [821, 120] on div "$0-1,000/mo $1,000-15,000/mo $15,000-25,000/mo $25,000+/mo" at bounding box center [746, 119] width 478 height 7
click at [662, 123] on div "$0-1,000/mo $1,000-15,000/mo $15,000-25,000/mo $25,000+/mo" at bounding box center [746, 119] width 478 height 7
drag, startPoint x: 790, startPoint y: 378, endPoint x: 911, endPoint y: 380, distance: 120.5
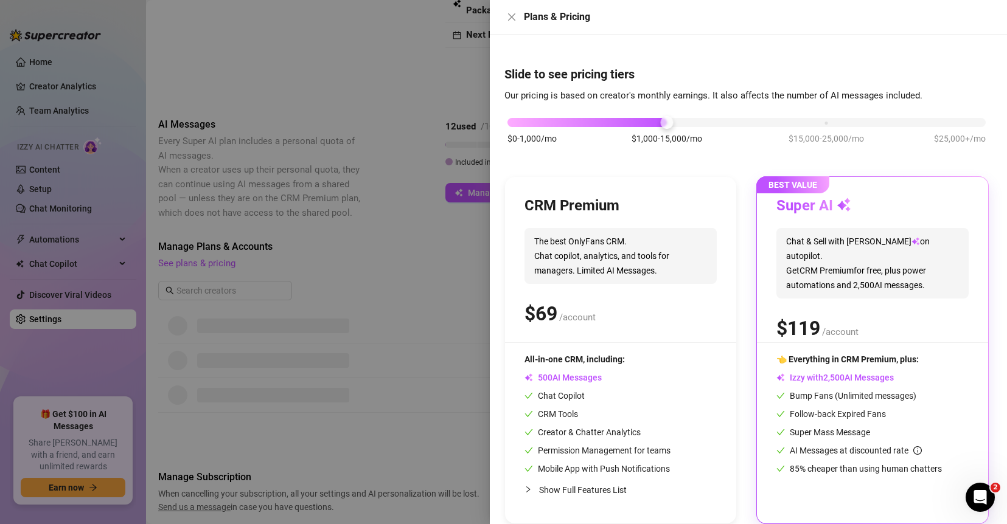
click at [822, 380] on div "Izzy with AI Messages" at bounding box center [872, 377] width 192 height 13
click at [822, 120] on div "$0-1,000/mo $1,000-15,000/mo $15,000-25,000/mo $25,000+/mo" at bounding box center [746, 119] width 478 height 7
click at [822, 121] on div "$0-1,000/mo $1,000-15,000/mo $15,000-25,000/mo $25,000+/mo" at bounding box center [746, 119] width 478 height 7
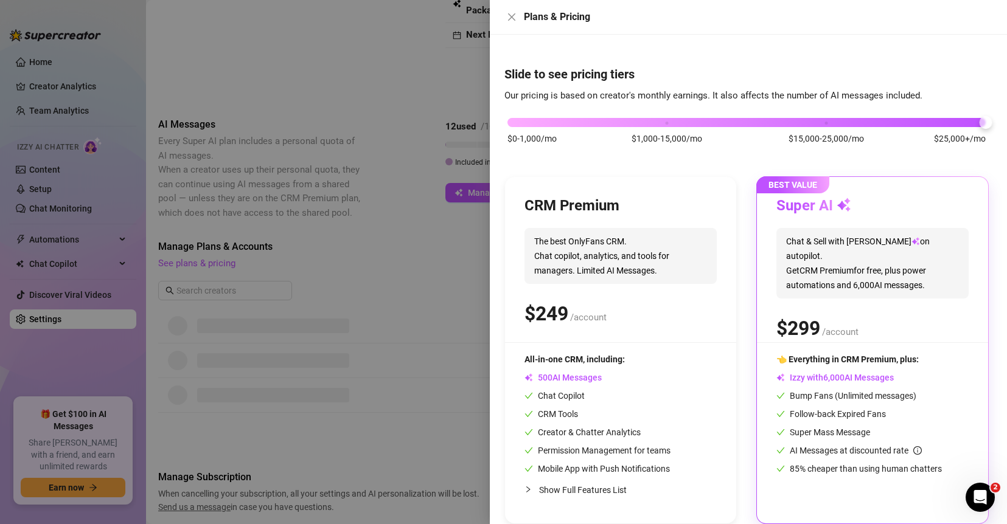
click at [671, 123] on div "$0-1,000/mo $1,000-15,000/mo $15,000-25,000/mo $25,000+/mo" at bounding box center [746, 119] width 478 height 7
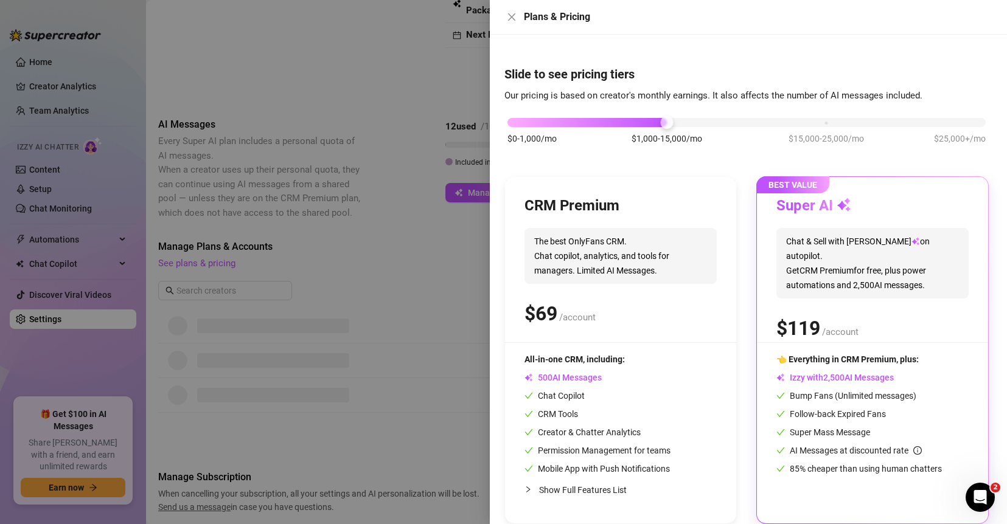
click at [821, 121] on div "$0-1,000/mo $1,000-15,000/mo $15,000-25,000/mo $25,000+/mo" at bounding box center [746, 119] width 478 height 7
click at [661, 123] on div "$0-1,000/mo $1,000-15,000/mo $15,000-25,000/mo $25,000+/mo" at bounding box center [746, 119] width 478 height 7
click at [507, 18] on icon "close" at bounding box center [512, 17] width 10 height 10
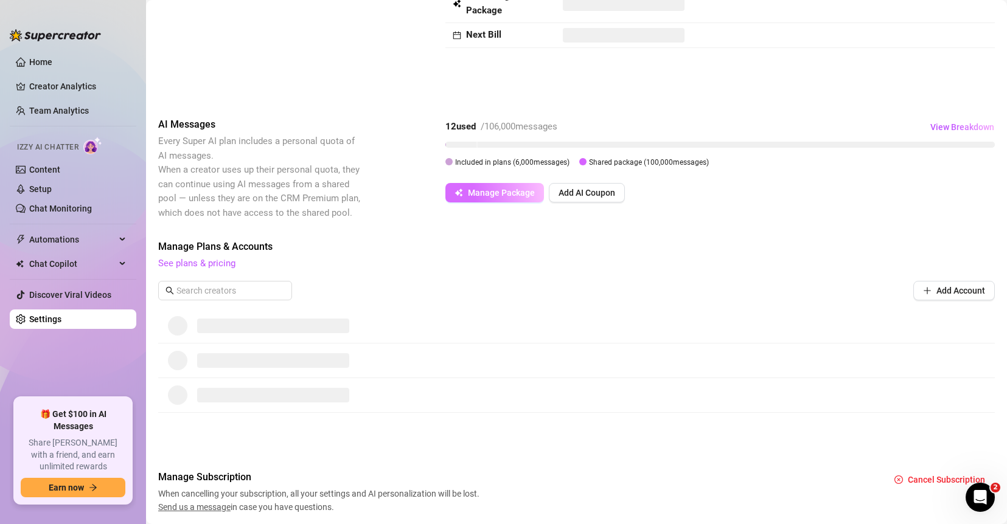
click at [488, 193] on span "Manage Package" at bounding box center [501, 193] width 67 height 10
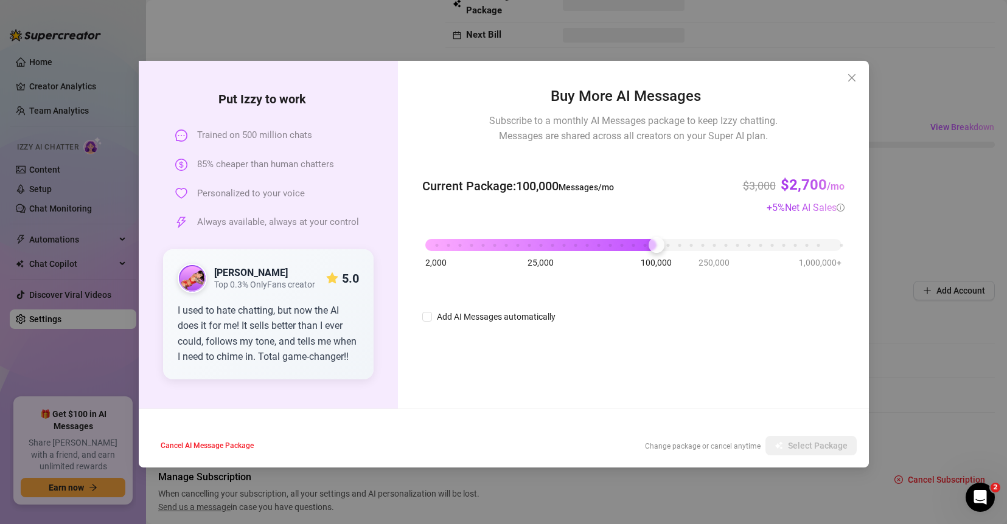
click at [432, 243] on div "2,000 25,000 100,000 250,000 1,000,000+" at bounding box center [632, 240] width 415 height 7
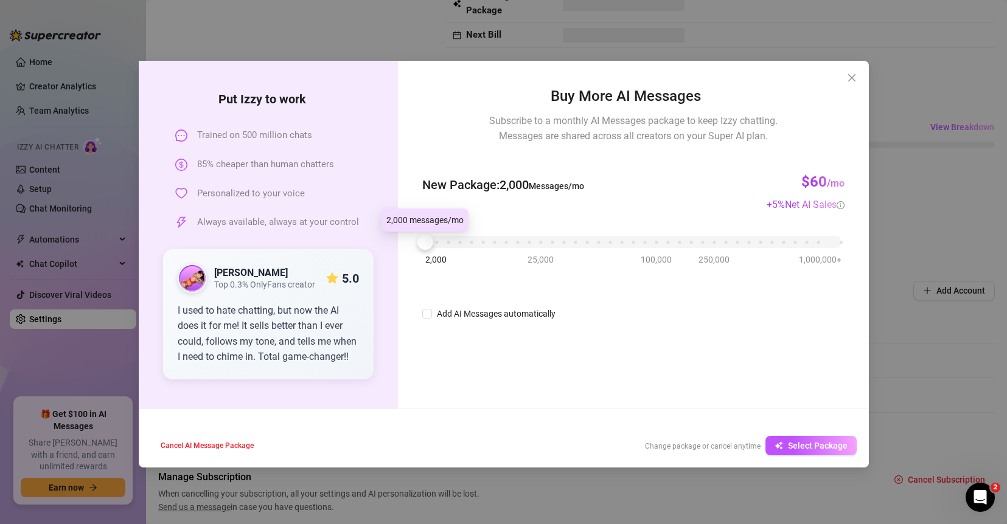
drag, startPoint x: 435, startPoint y: 245, endPoint x: 426, endPoint y: 245, distance: 8.5
click at [426, 245] on div at bounding box center [425, 242] width 16 height 16
drag, startPoint x: 847, startPoint y: 178, endPoint x: 808, endPoint y: 182, distance: 39.7
click at [808, 182] on div "Buy More AI Messages Subscribe to a monthly AI Messages package to keep Izzy ch…" at bounding box center [633, 235] width 470 height 348
click at [658, 241] on div "2,000 25,000 100,000 250,000 1,000,000+" at bounding box center [632, 237] width 415 height 7
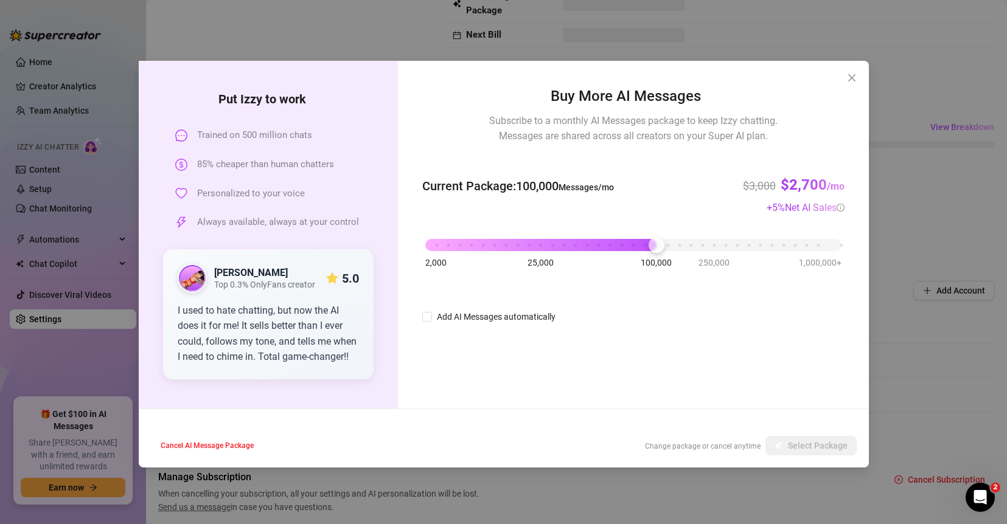
click at [680, 186] on div "Current Package : 100,000 Messages/mo $3,000 $2,700 /mo + 5 % Net AI Sales" at bounding box center [633, 186] width 422 height 57
click at [544, 244] on div "2,000 25,000 100,000 250,000 1,000,000+" at bounding box center [632, 240] width 415 height 7
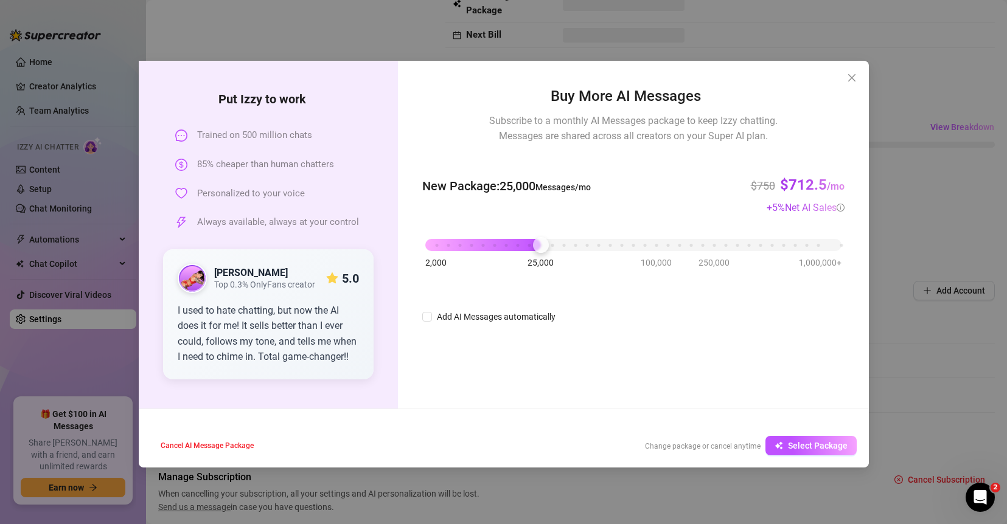
drag, startPoint x: 501, startPoint y: 191, endPoint x: 611, endPoint y: 189, distance: 110.1
click at [611, 189] on div "New Package : 25,000 Messages/mo $750 $712.5 /mo + 5 % Net AI Sales" at bounding box center [633, 186] width 422 height 57
drag, startPoint x: 830, startPoint y: 186, endPoint x: 740, endPoint y: 187, distance: 90.0
click at [740, 187] on div "Buy More AI Messages Subscribe to a monthly AI Messages package to keep Izzy ch…" at bounding box center [633, 235] width 470 height 348
click at [717, 189] on div "New Package : 25,000 Messages/mo $750 $712.5 /mo + 5 % Net AI Sales" at bounding box center [633, 186] width 422 height 57
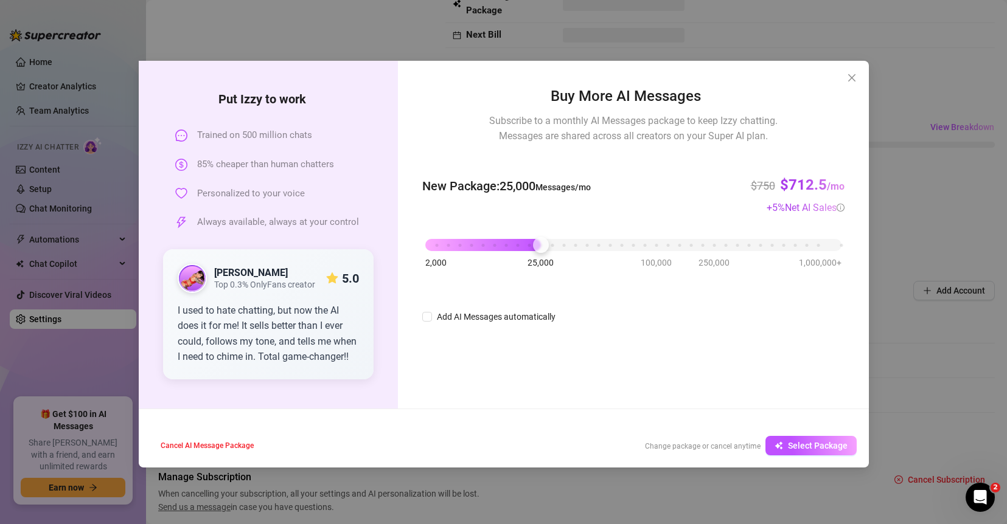
click at [484, 244] on div "2,000 25,000 100,000 250,000 1,000,000+" at bounding box center [632, 240] width 415 height 7
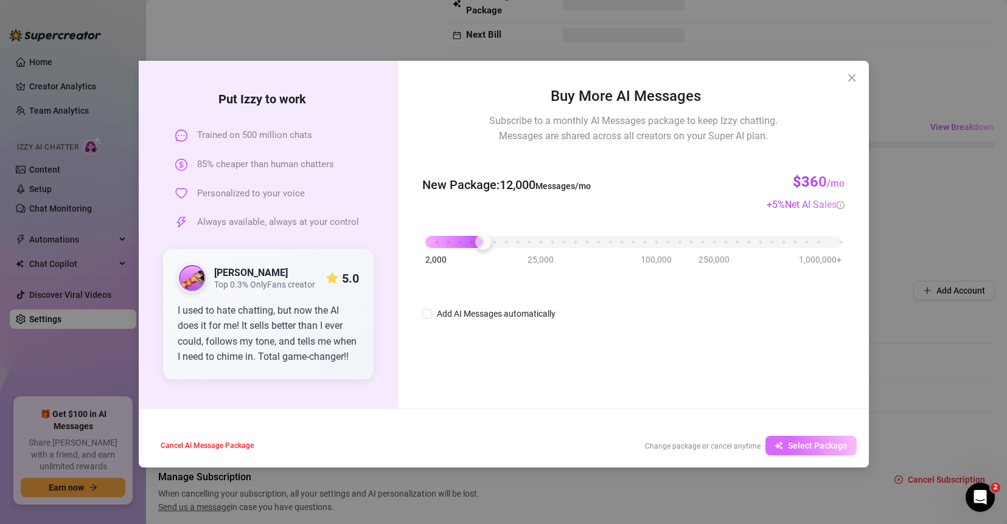
click at [822, 442] on span "Select Package" at bounding box center [818, 446] width 60 height 10
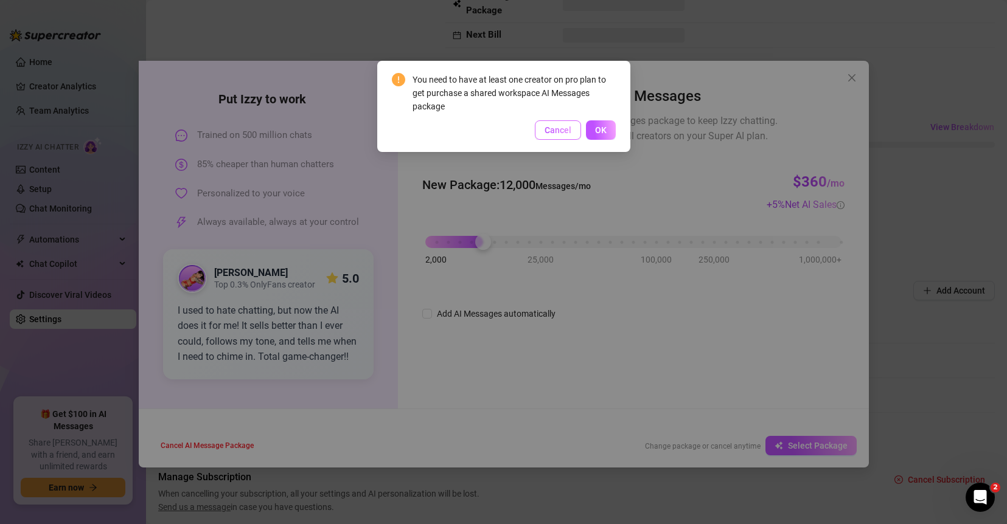
click at [555, 136] on button "Cancel" at bounding box center [558, 129] width 46 height 19
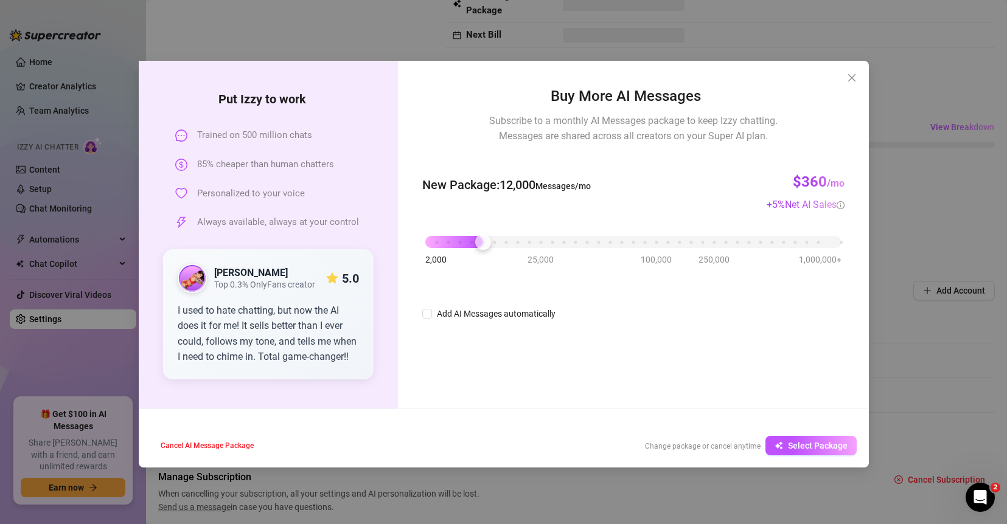
drag, startPoint x: 859, startPoint y: 75, endPoint x: 929, endPoint y: 103, distance: 75.1
click at [822, 75] on span "Close" at bounding box center [851, 78] width 19 height 10
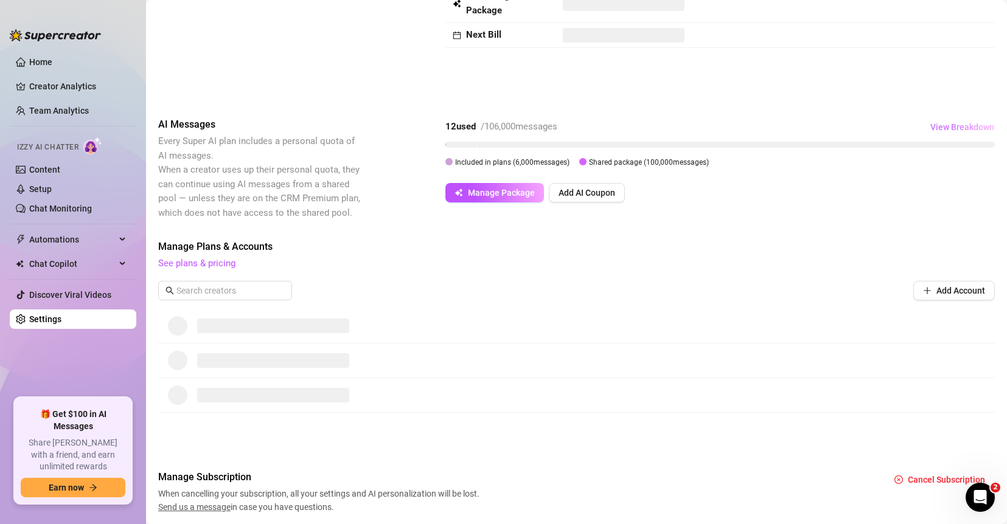
click at [822, 128] on span "View Breakdown" at bounding box center [962, 127] width 64 height 10
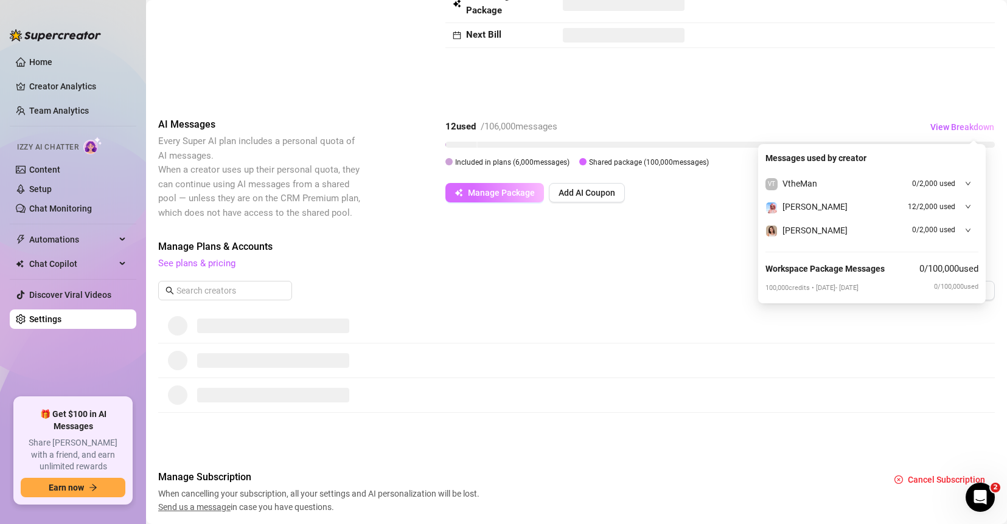
click at [477, 201] on button "Manage Package" at bounding box center [494, 192] width 99 height 19
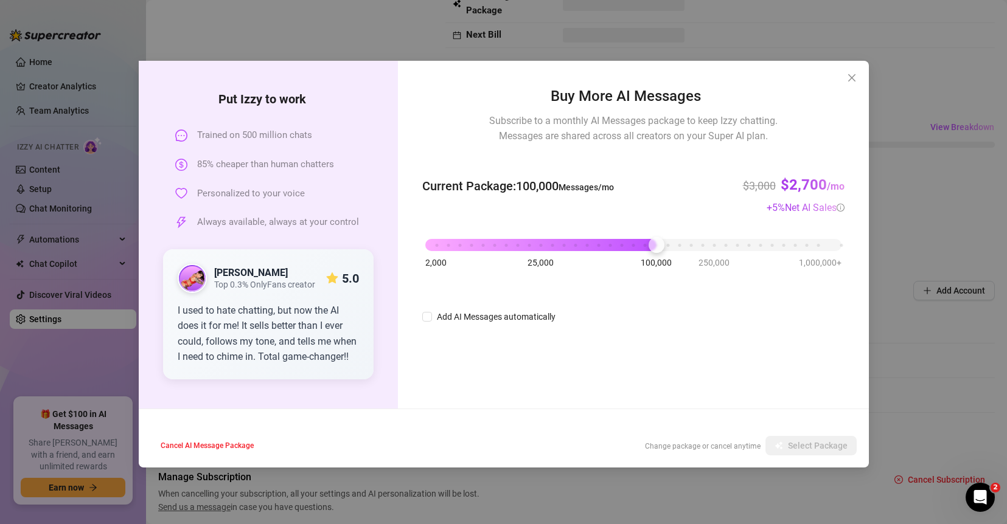
click at [461, 244] on div "2,000 25,000 100,000 250,000 1,000,000+" at bounding box center [632, 240] width 415 height 7
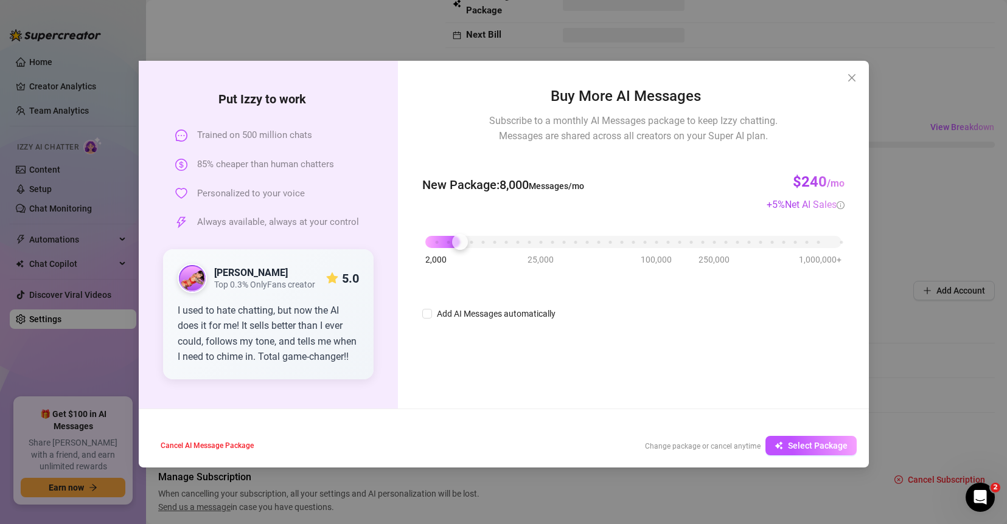
click at [531, 241] on div "2,000 25,000 100,000 250,000 1,000,000+" at bounding box center [632, 237] width 415 height 7
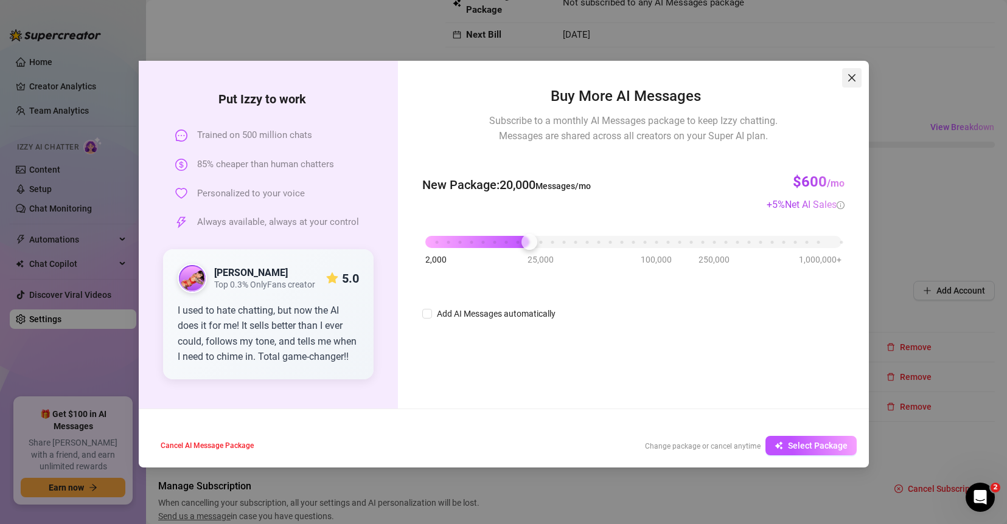
click at [822, 78] on icon "close" at bounding box center [852, 78] width 10 height 10
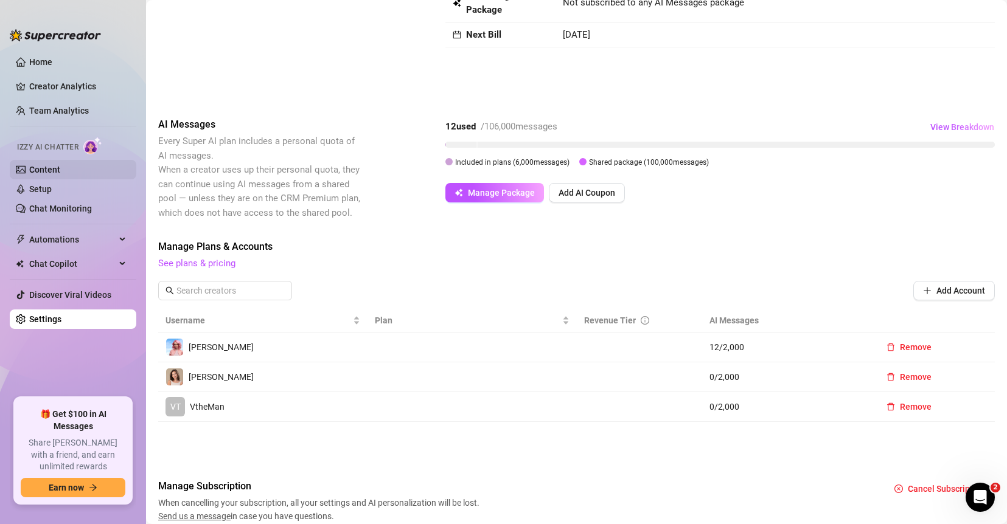
click at [60, 170] on link "Content" at bounding box center [44, 170] width 31 height 10
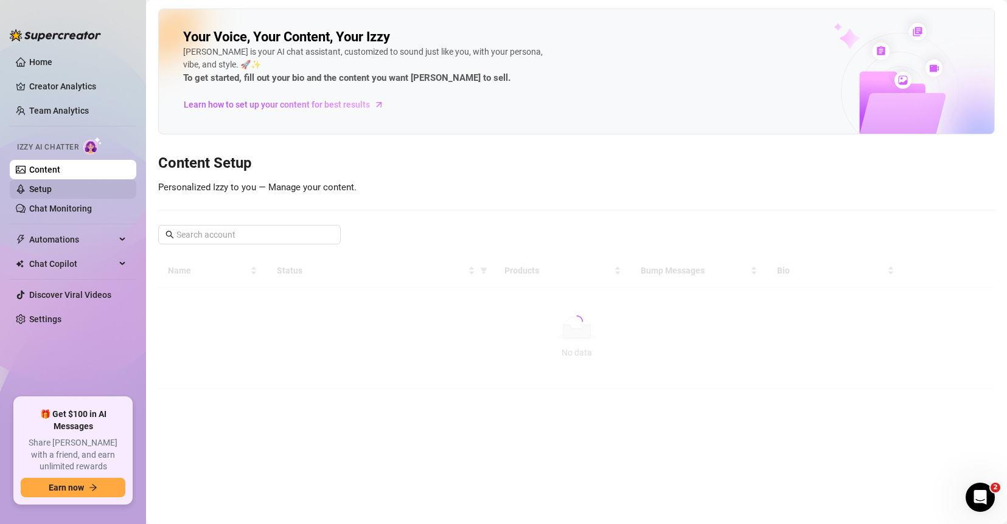
click at [52, 187] on link "Setup" at bounding box center [40, 189] width 23 height 10
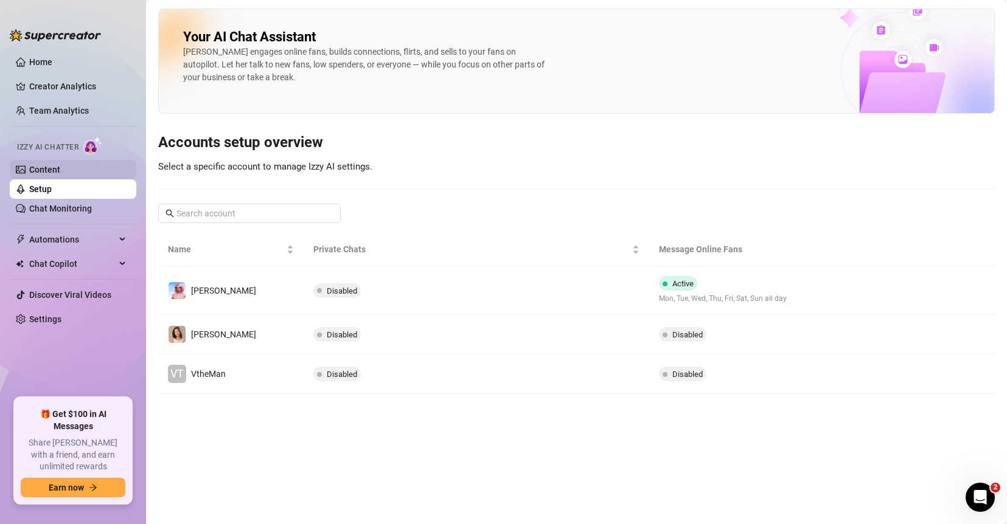
click at [47, 172] on link "Content" at bounding box center [44, 170] width 31 height 10
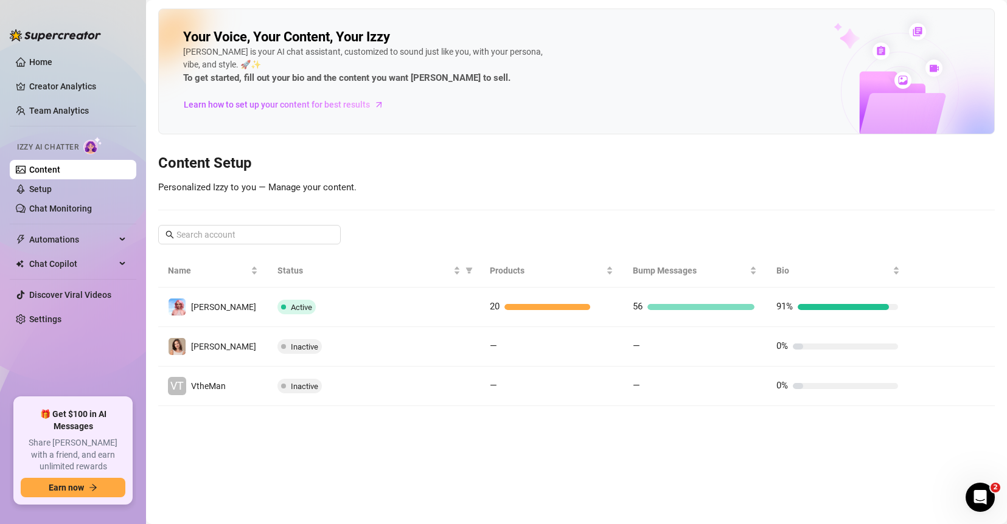
click at [60, 172] on link "Content" at bounding box center [44, 170] width 31 height 10
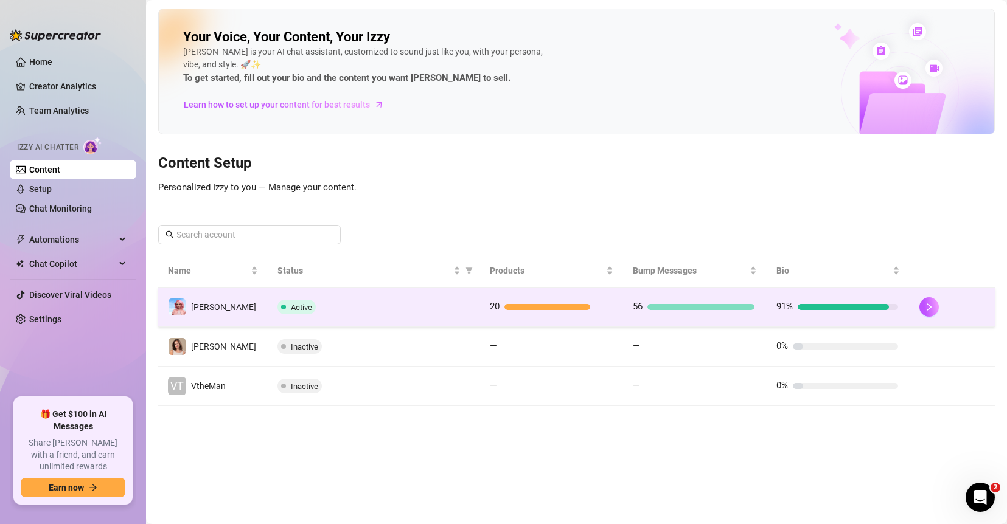
click at [449, 313] on div "Active" at bounding box center [373, 307] width 193 height 15
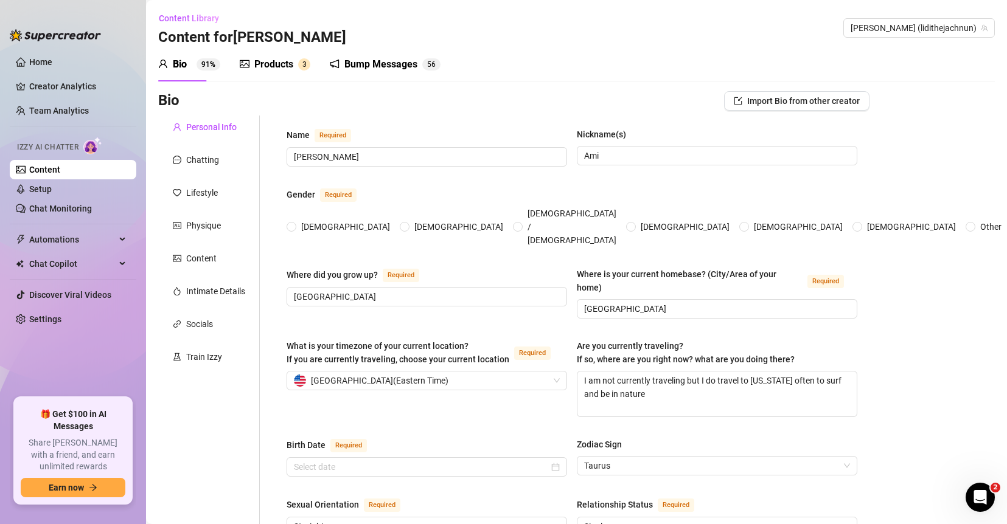
type input "[PERSON_NAME]"
type input "Ami"
type input "[GEOGRAPHIC_DATA]"
type textarea "I am not currently traveling but I do travel to [US_STATE] often to surf and be…"
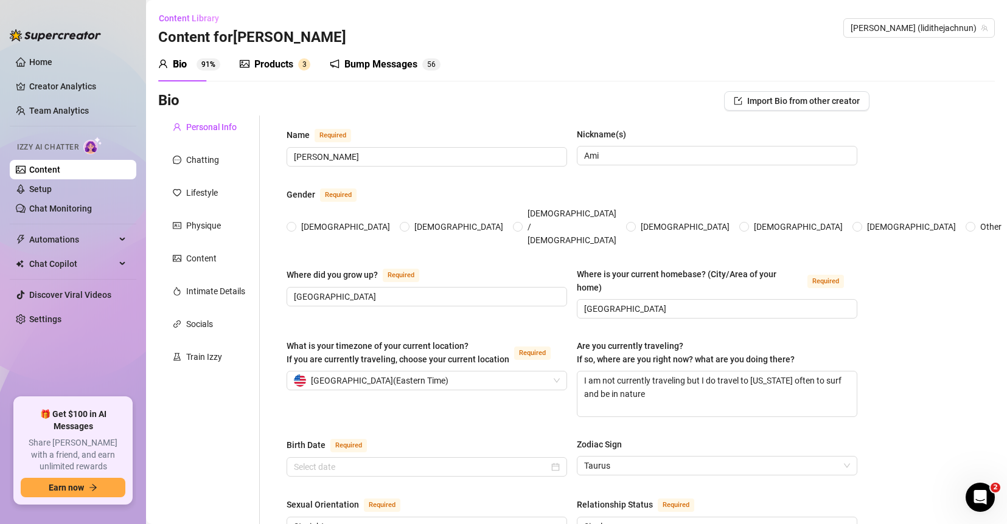
type input "Straight"
type input "Single"
type input "4 brothers (yeah that's a lot lol)"
type input "no"
type input "[PERSON_NAME] (Savannah cat 3yrs) [PERSON_NAME] and [PERSON_NAME] (tabi cat [DE…"
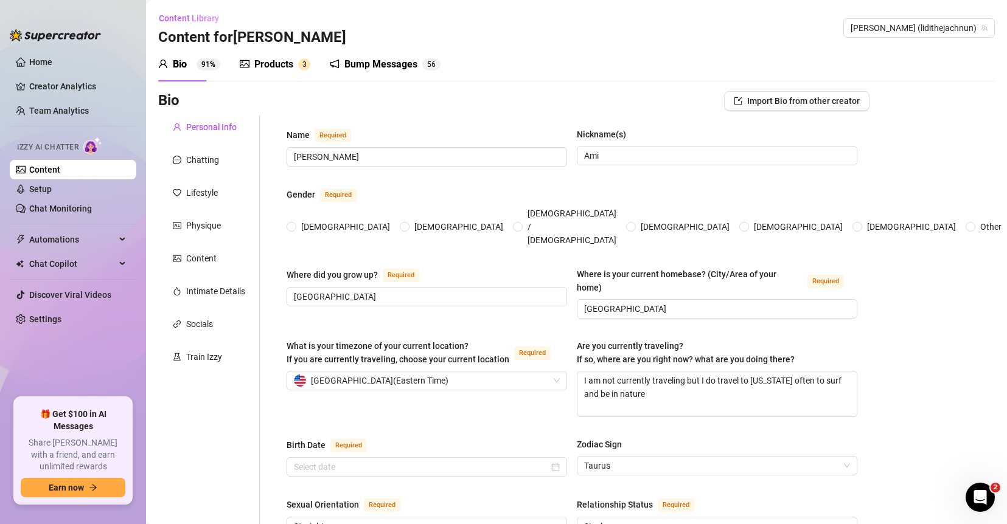
type input "I work [DEMOGRAPHIC_DATA] on OnlyFans!"
type input "I worked as a cook in a restaurant before"
type input "high school lol"
type input "I'm not really strict"
type textarea "My life goal is to have a big piece of land and rescue animals, specifically ca…"
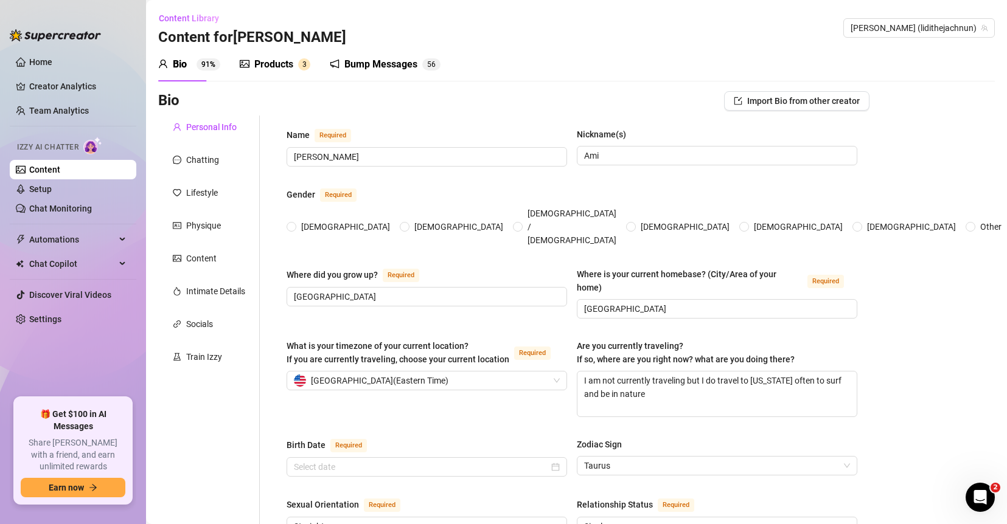
type textarea "One time I tried to impress a date by cooking dinner… and somehow set off the s…"
type textarea "I can wiggle my ears without touching them 😅 and I lowkey know way too much abo…"
type textarea "I’m basically a grandma in disguise.. I drink tea before bed, and talk to my ca…"
radio input "true"
type input "[DATE]"
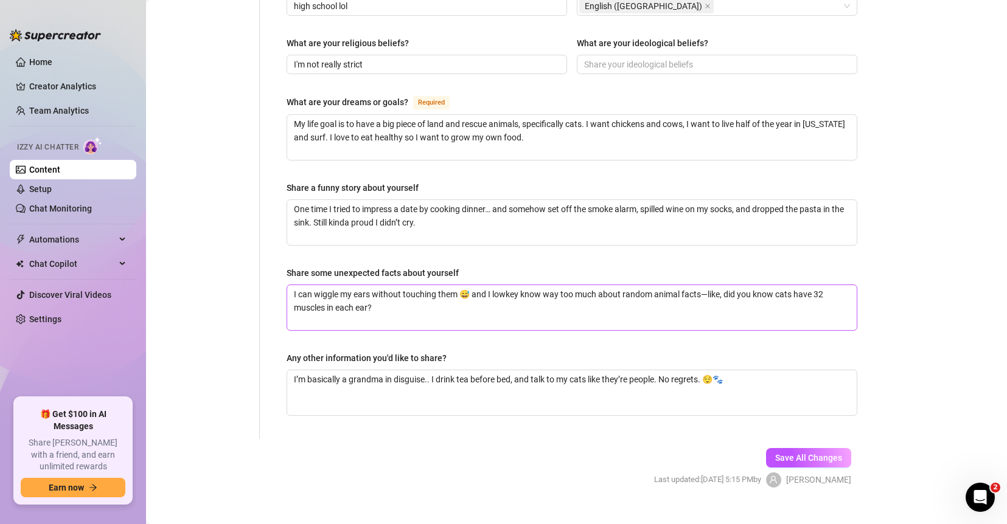
scroll to position [696, 0]
drag, startPoint x: 459, startPoint y: 341, endPoint x: 277, endPoint y: 339, distance: 182.5
